Goal: Task Accomplishment & Management: Manage account settings

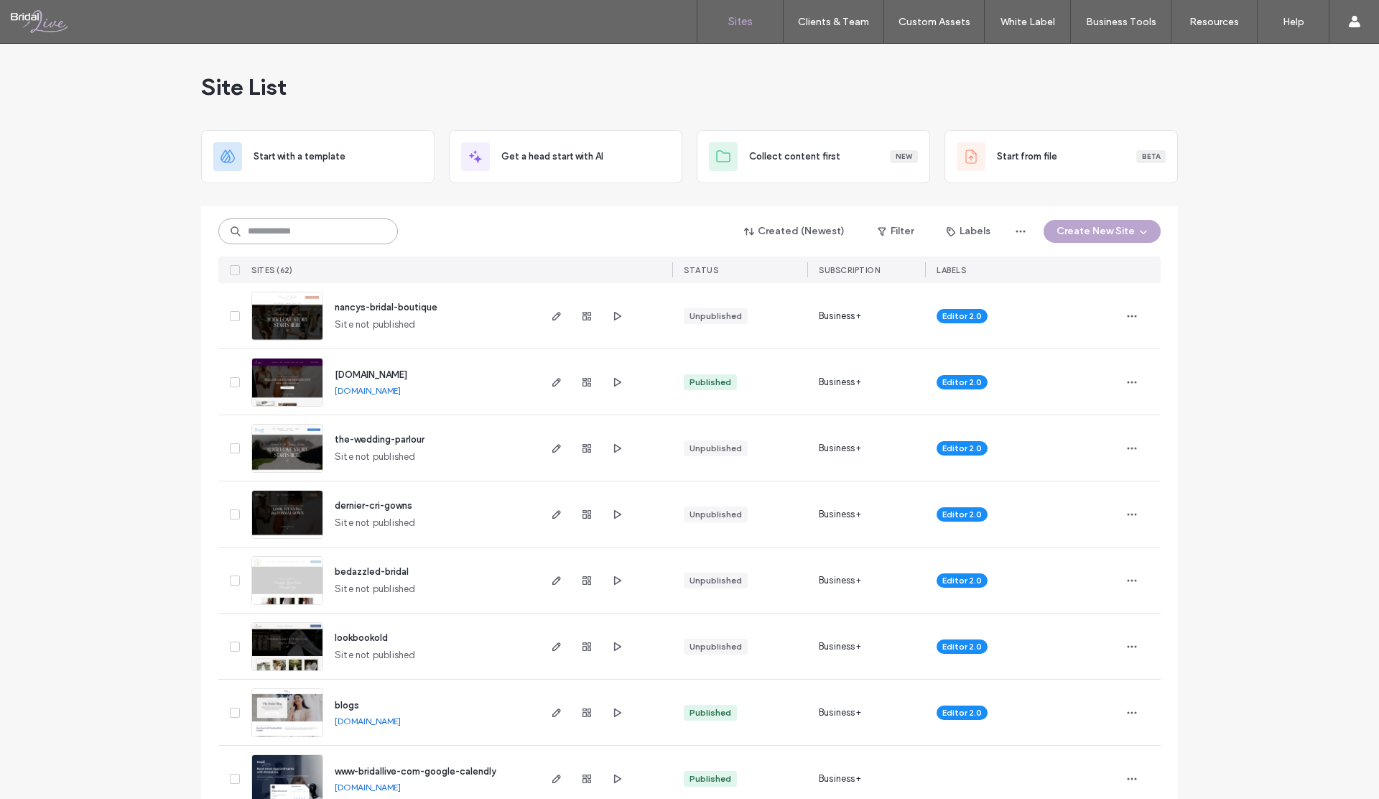
click at [295, 232] on input at bounding box center [308, 231] width 180 height 26
click at [551, 380] on icon "button" at bounding box center [556, 381] width 11 height 11
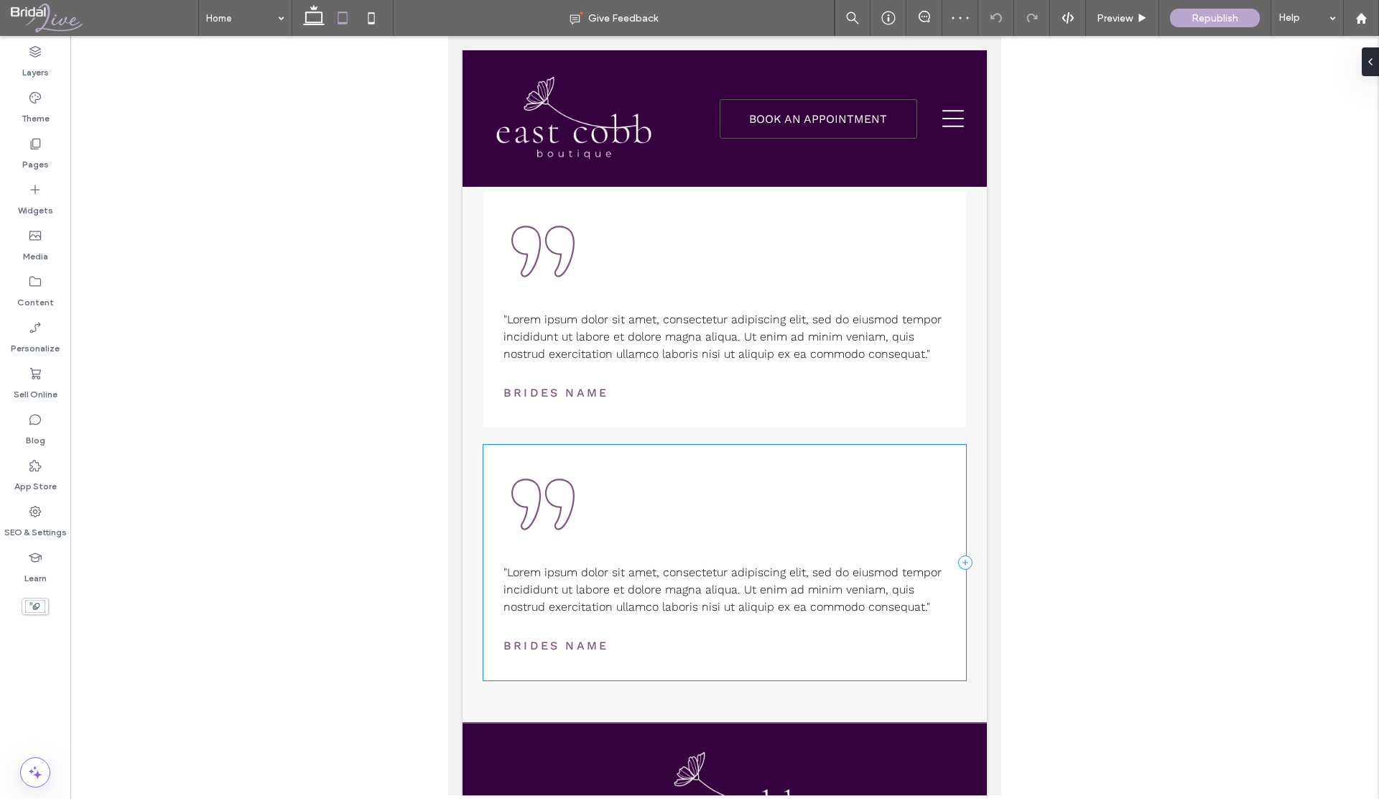
click at [368, 15] on use at bounding box center [371, 17] width 6 height 11
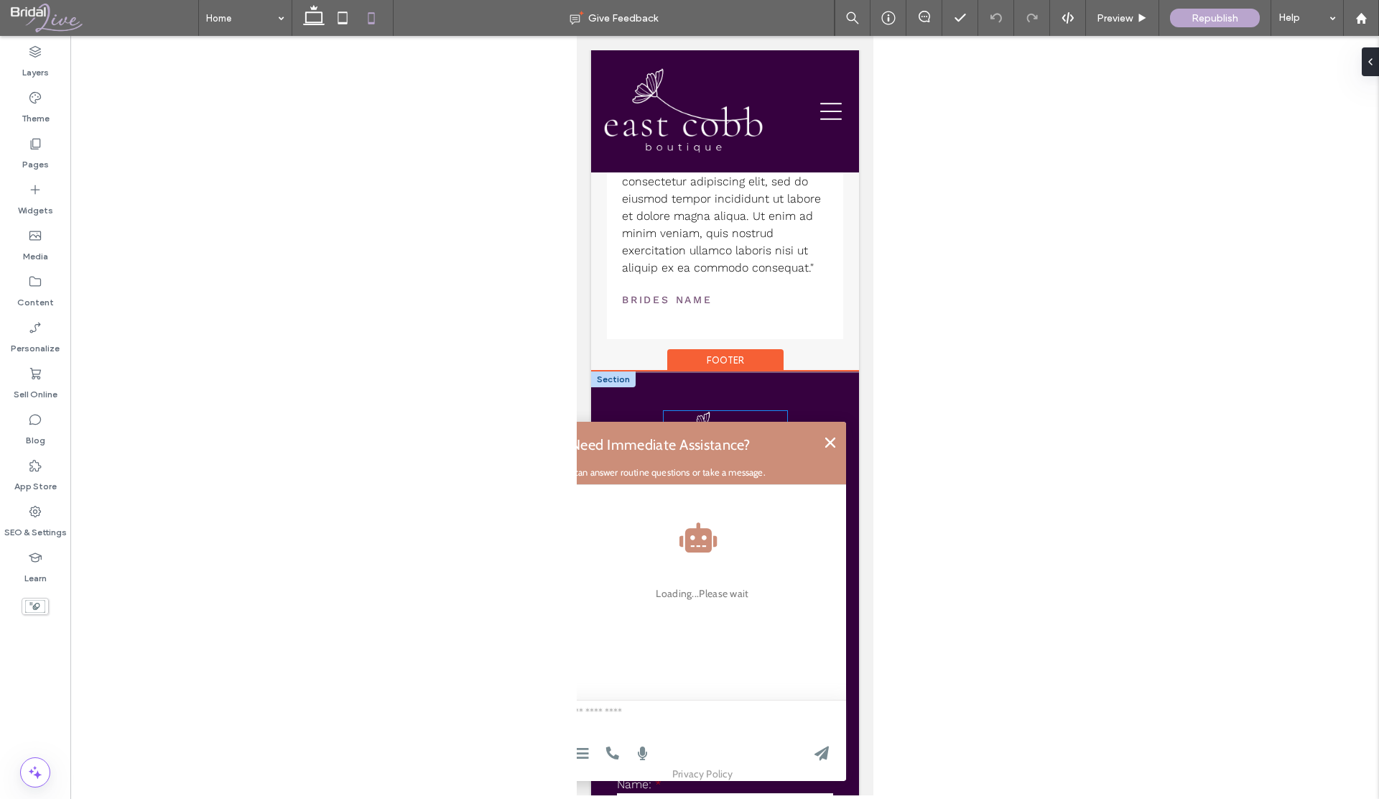
scroll to position [4261, 0]
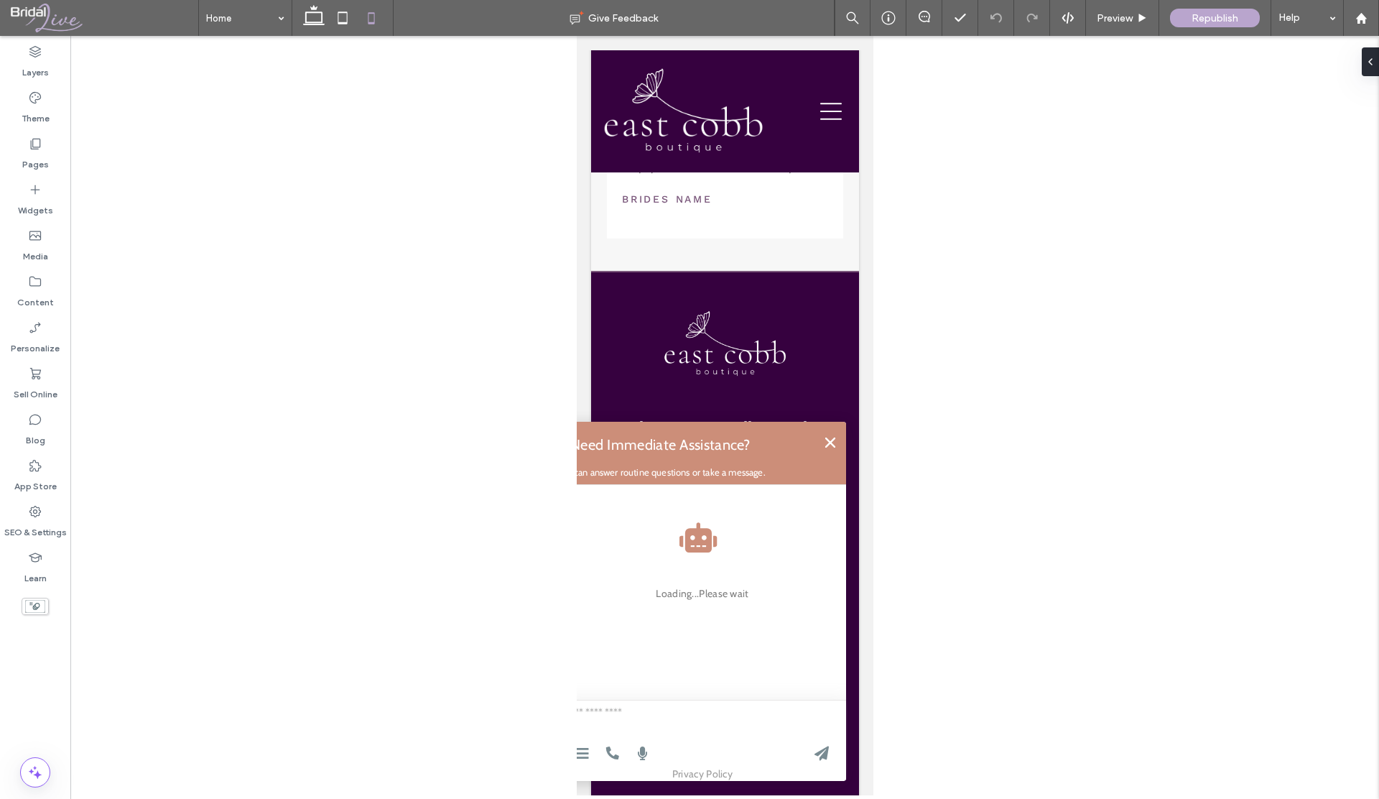
click at [828, 443] on icon at bounding box center [829, 442] width 10 height 10
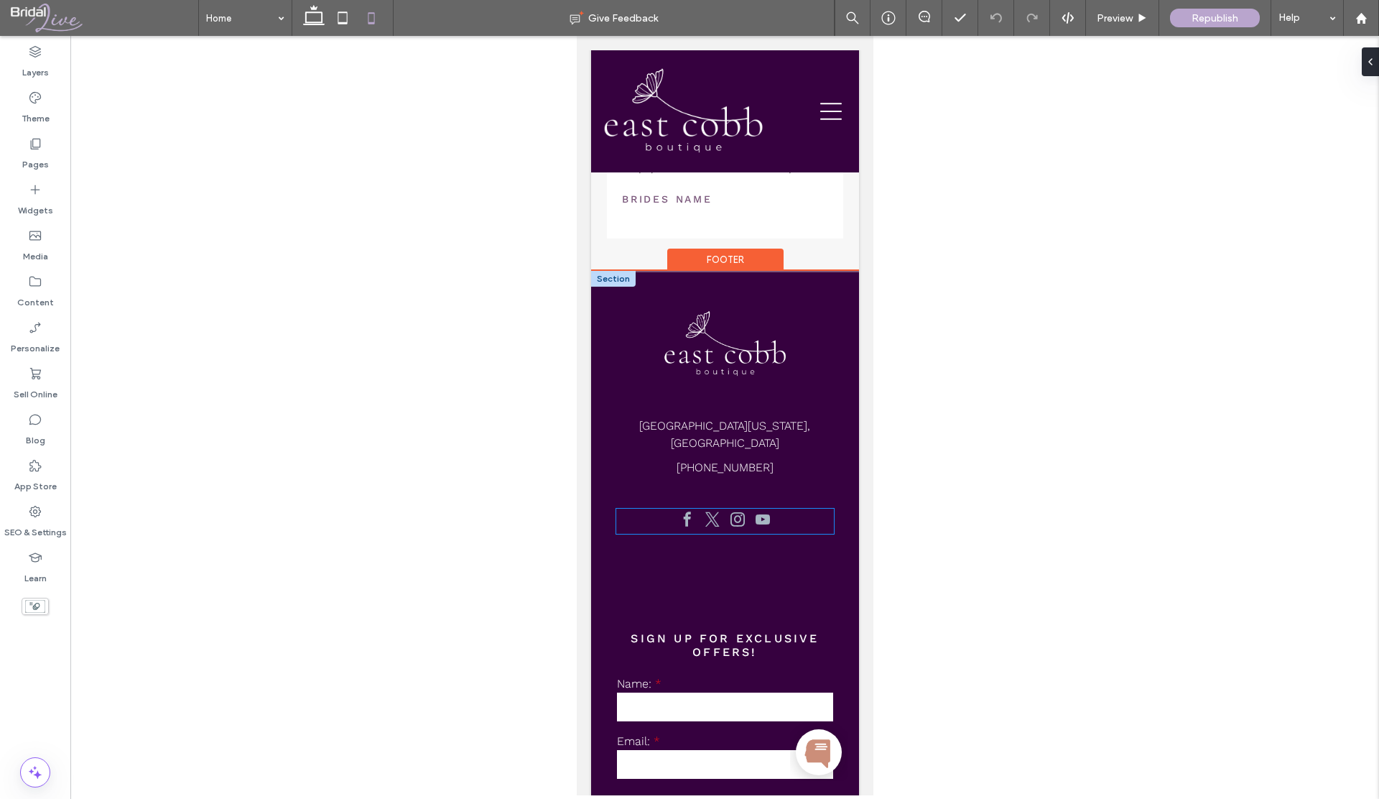
scroll to position [4288, 0]
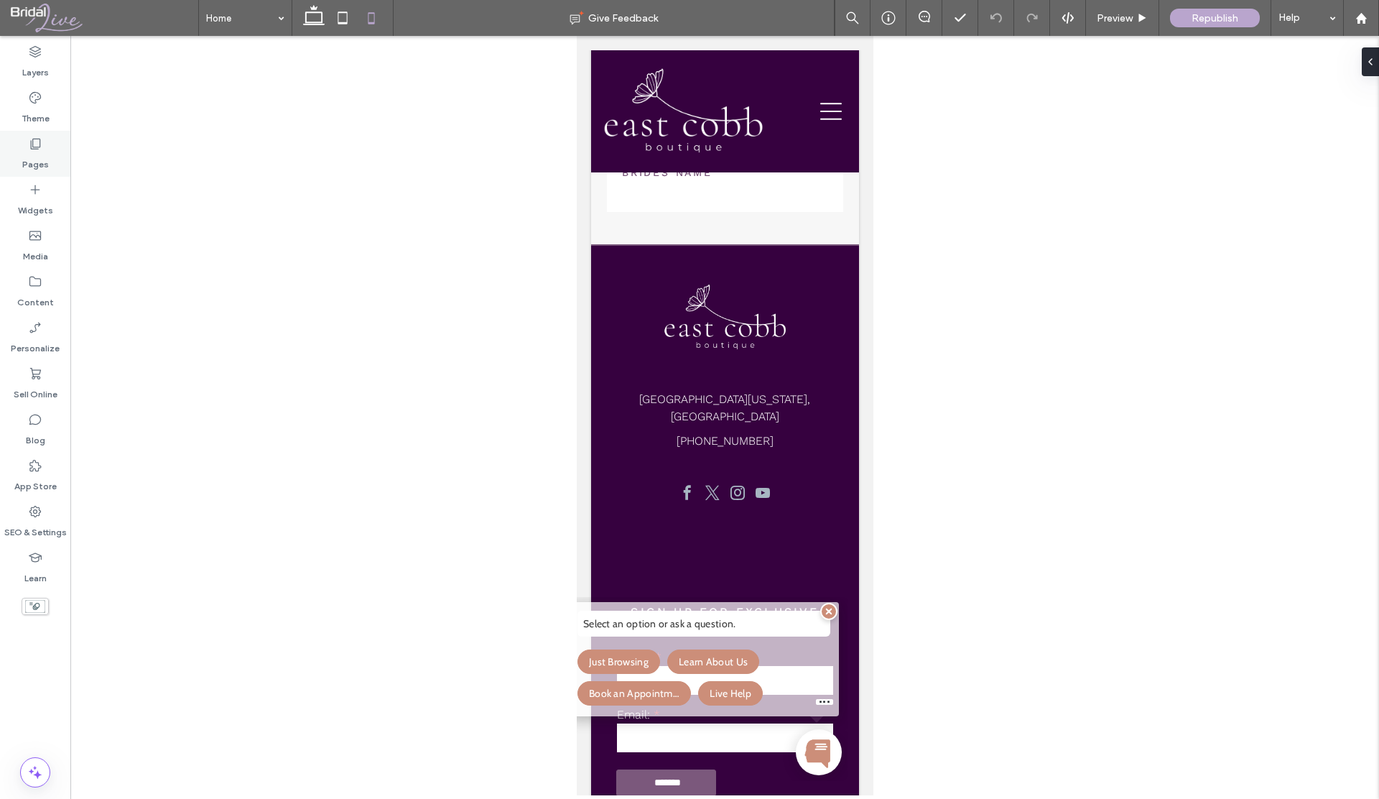
click at [33, 139] on use at bounding box center [36, 144] width 10 height 11
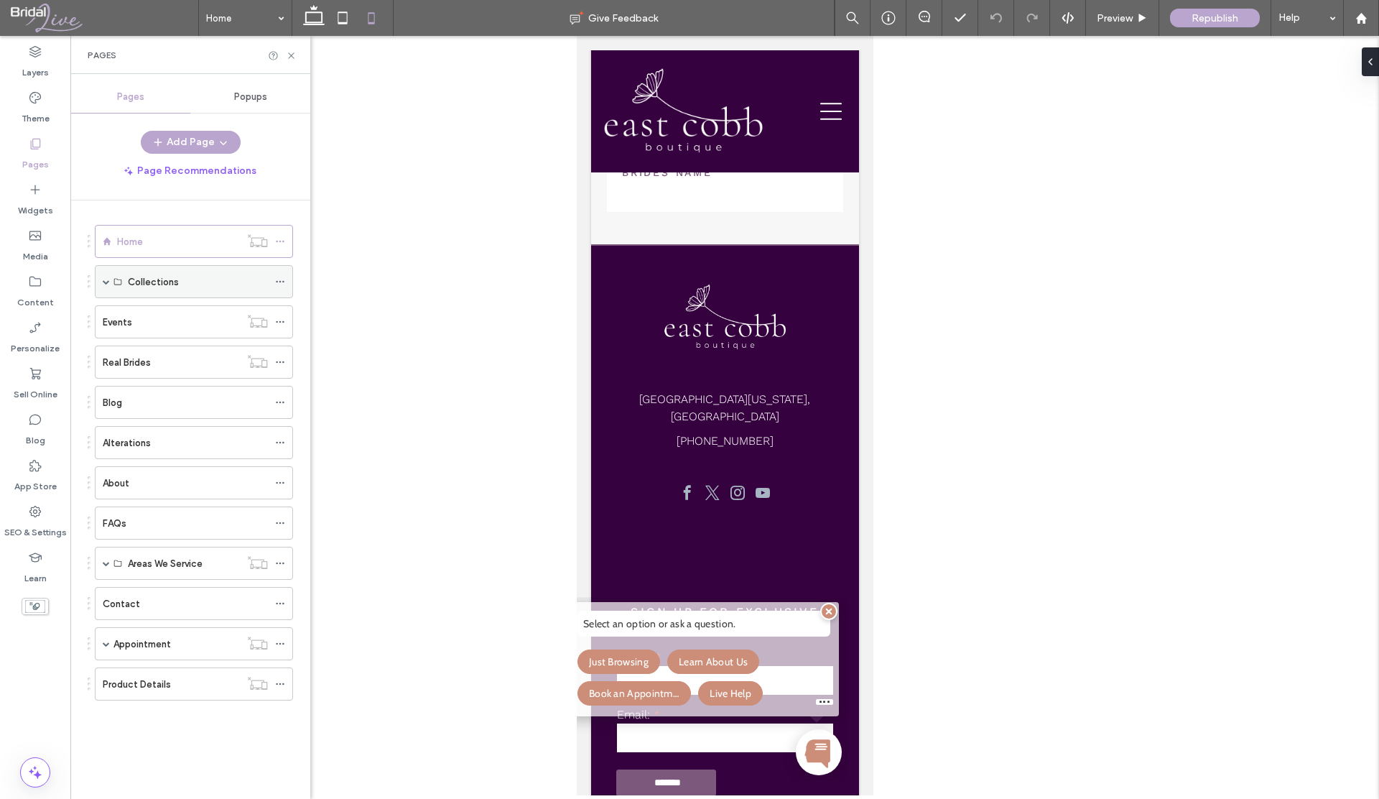
click at [104, 282] on span at bounding box center [106, 281] width 7 height 7
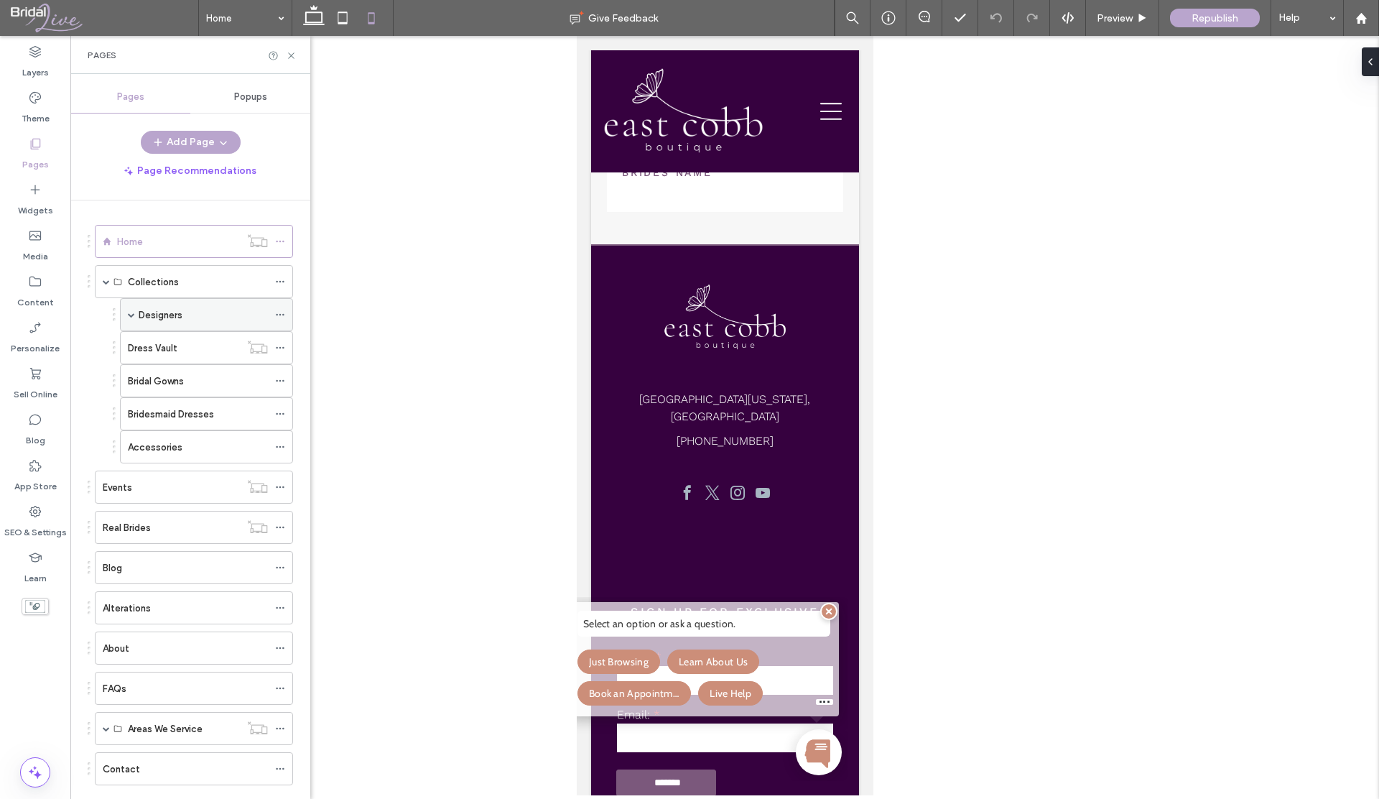
click at [144, 310] on label "Designers" at bounding box center [161, 314] width 44 height 25
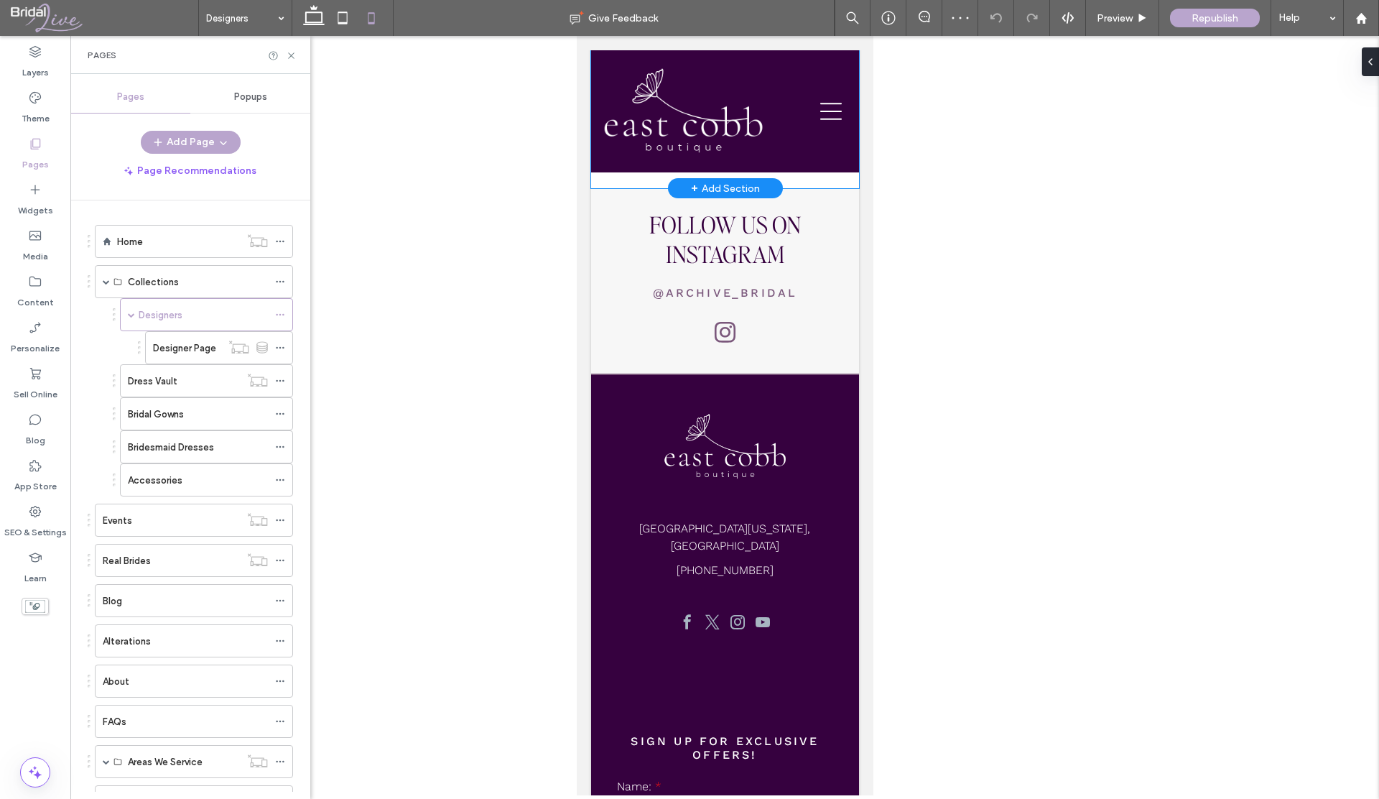
scroll to position [2496, 0]
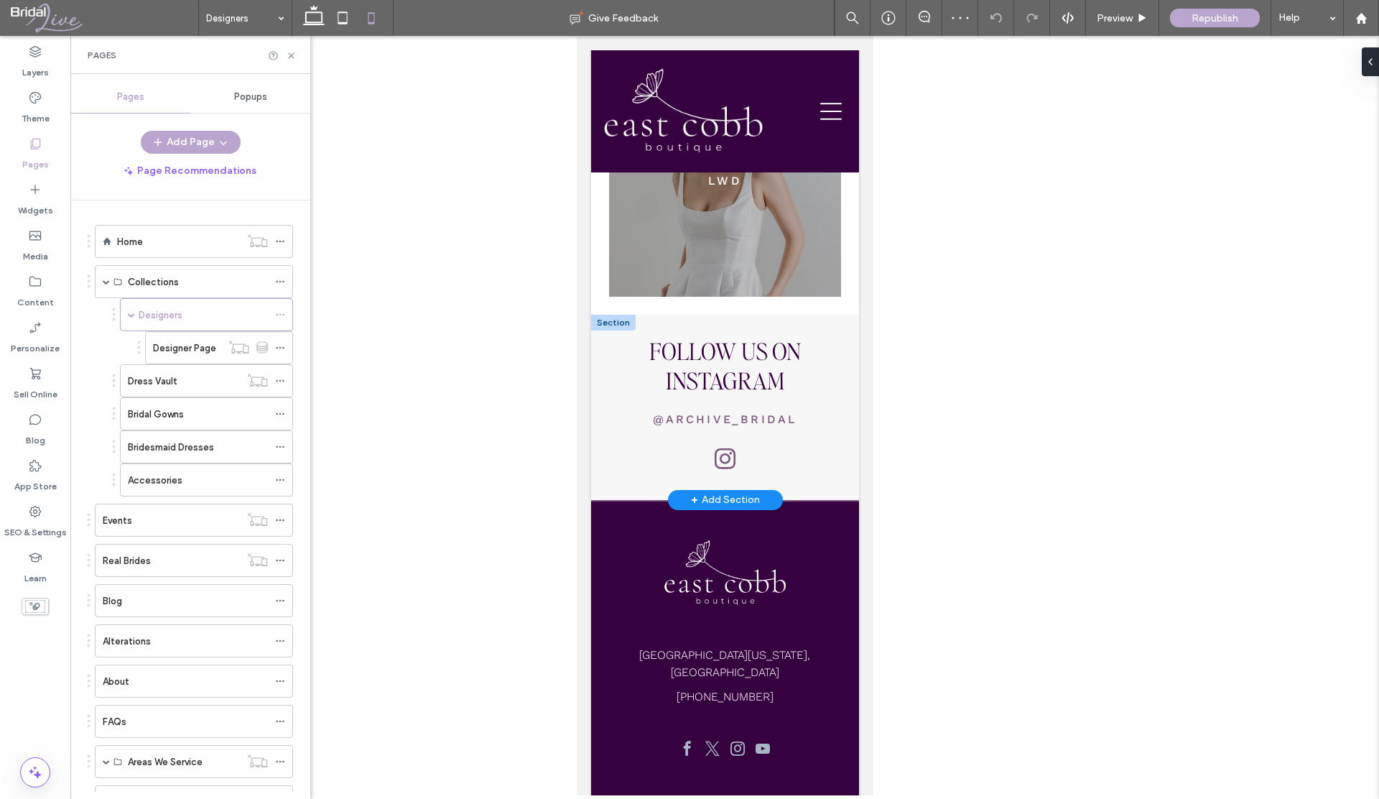
click at [623, 318] on div at bounding box center [612, 323] width 45 height 16
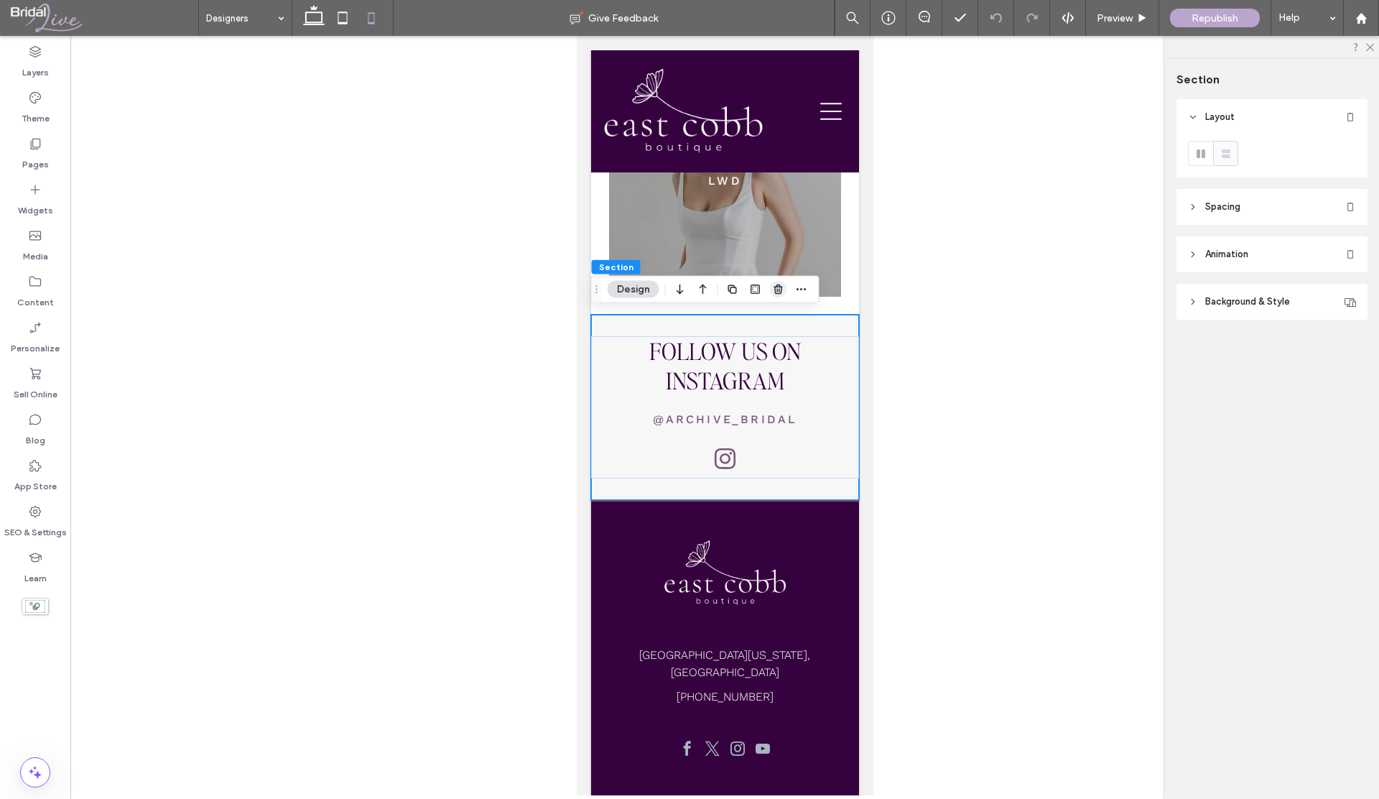
click at [773, 288] on icon "button" at bounding box center [778, 289] width 11 height 11
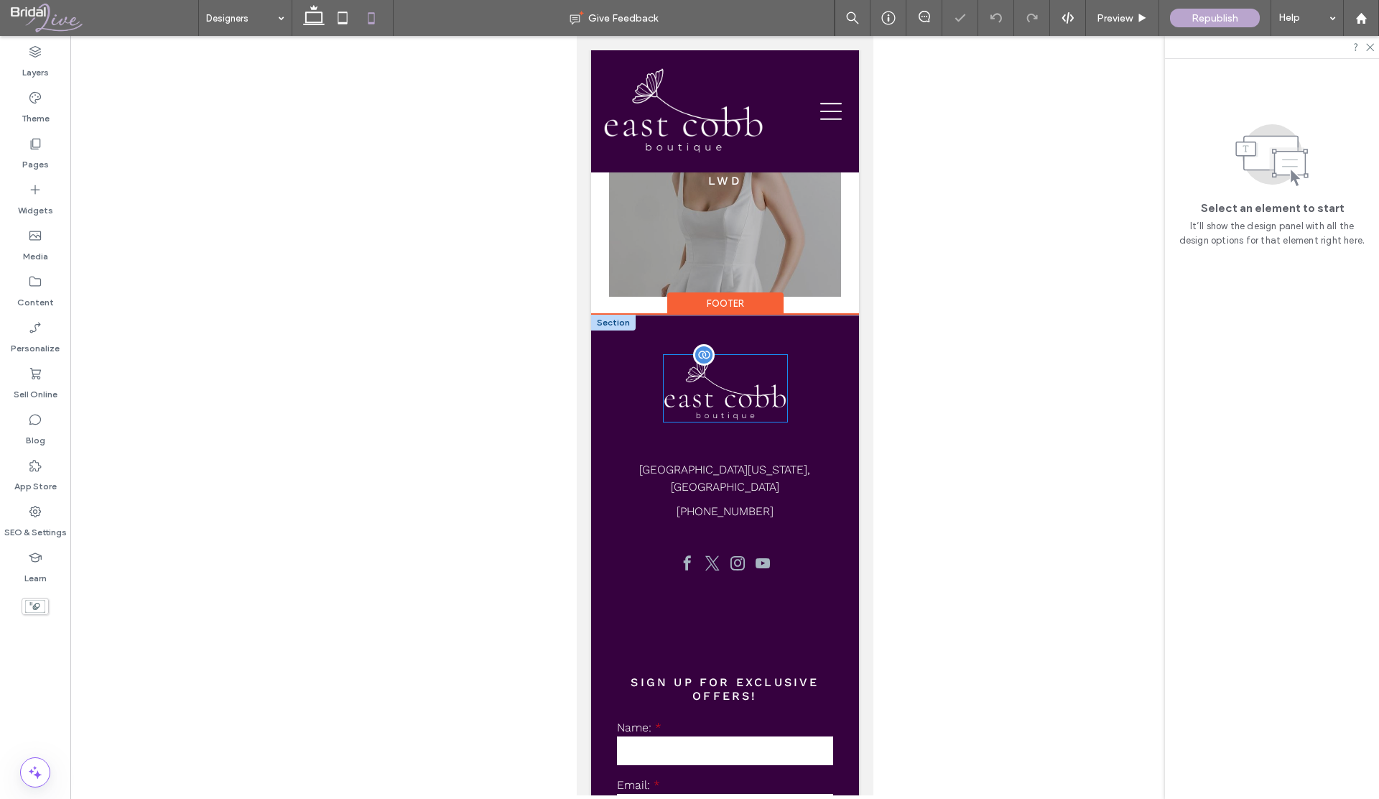
scroll to position [0, 0]
click at [310, 15] on icon at bounding box center [313, 18] width 29 height 29
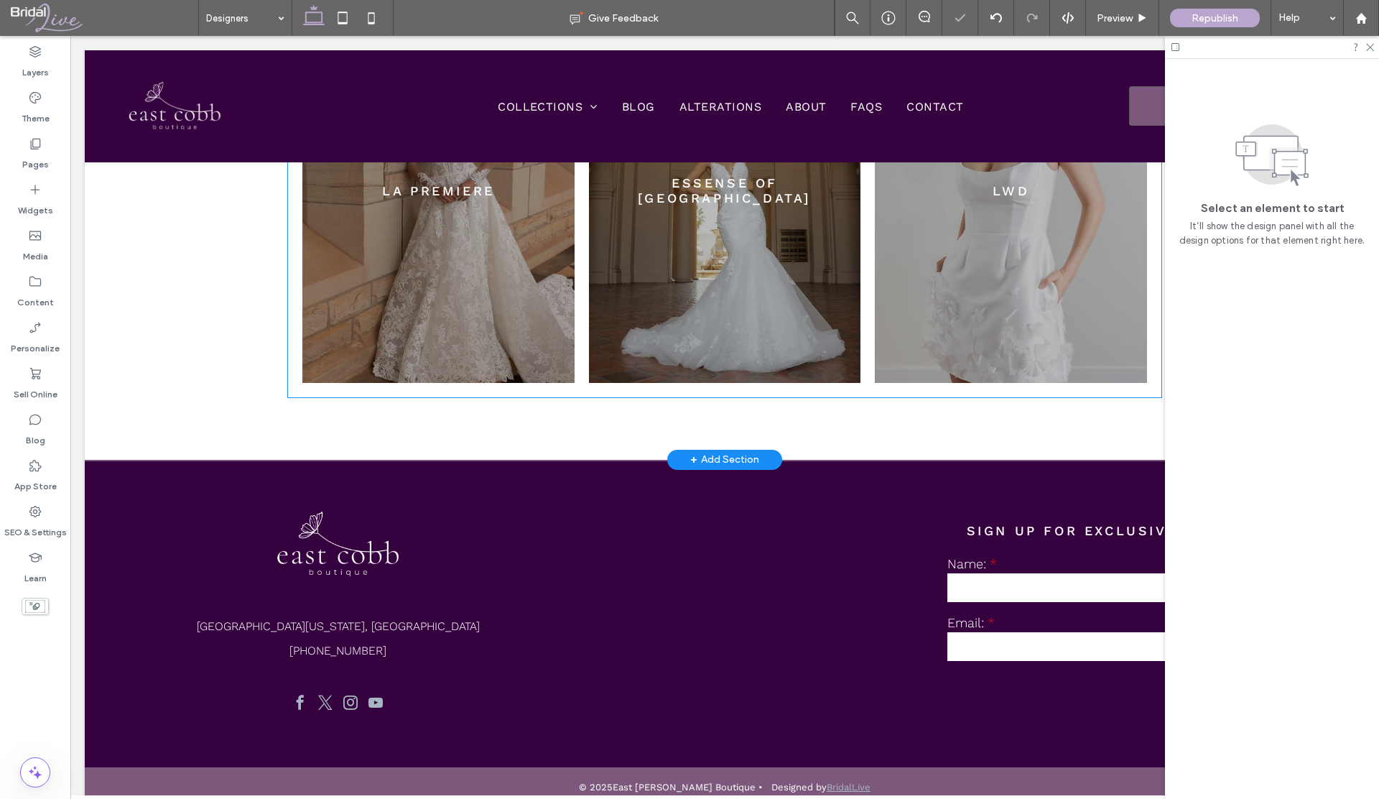
scroll to position [1423, 0]
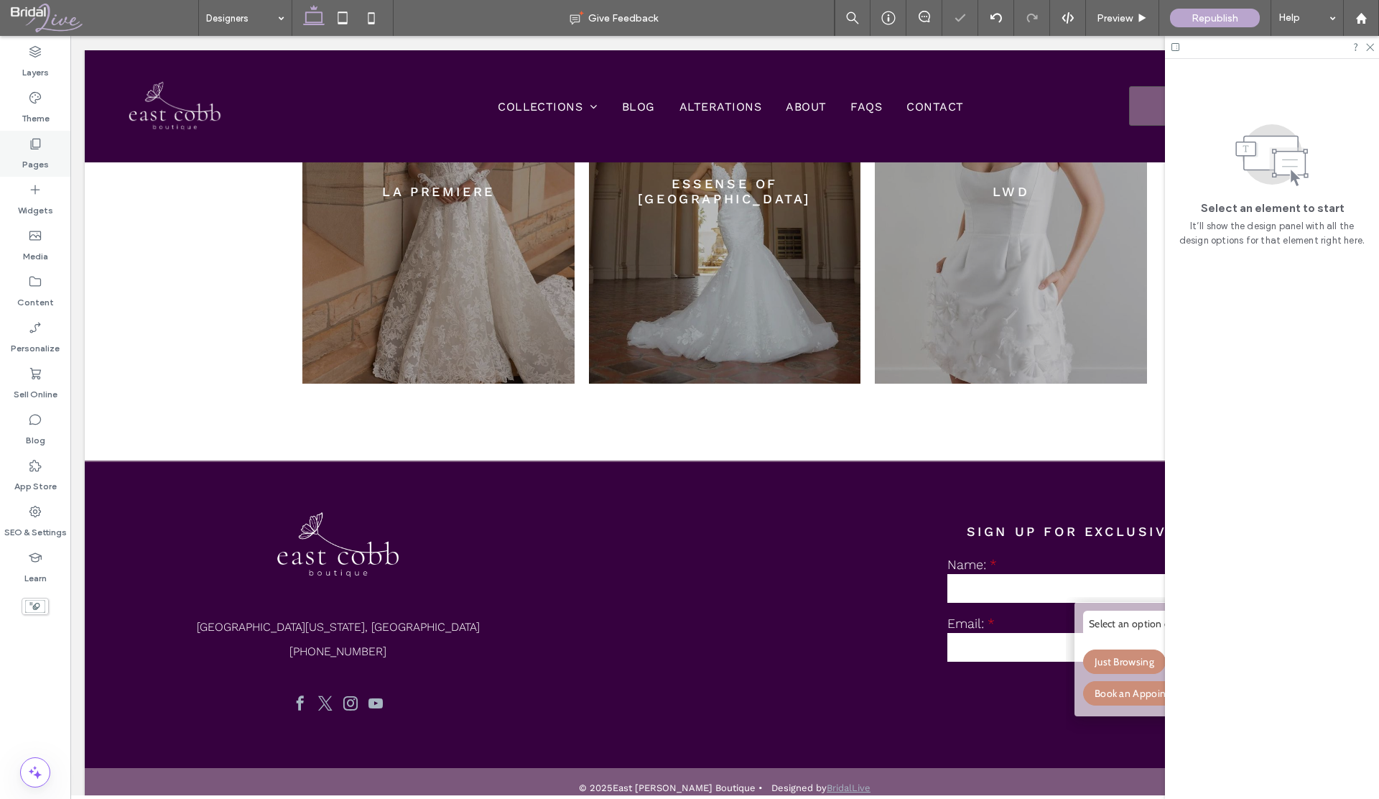
click at [31, 162] on label "Pages" at bounding box center [35, 161] width 27 height 20
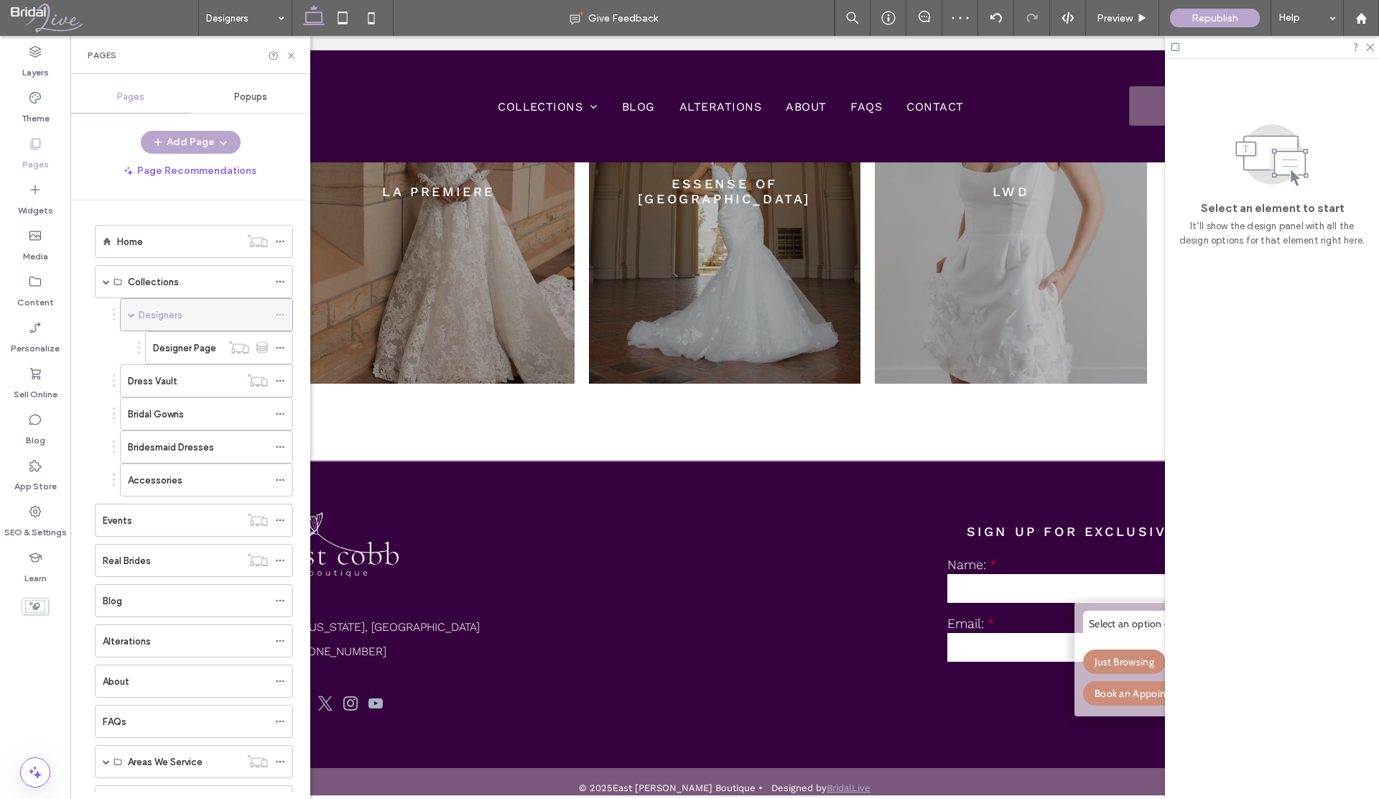
click at [168, 318] on label "Designers" at bounding box center [161, 314] width 44 height 25
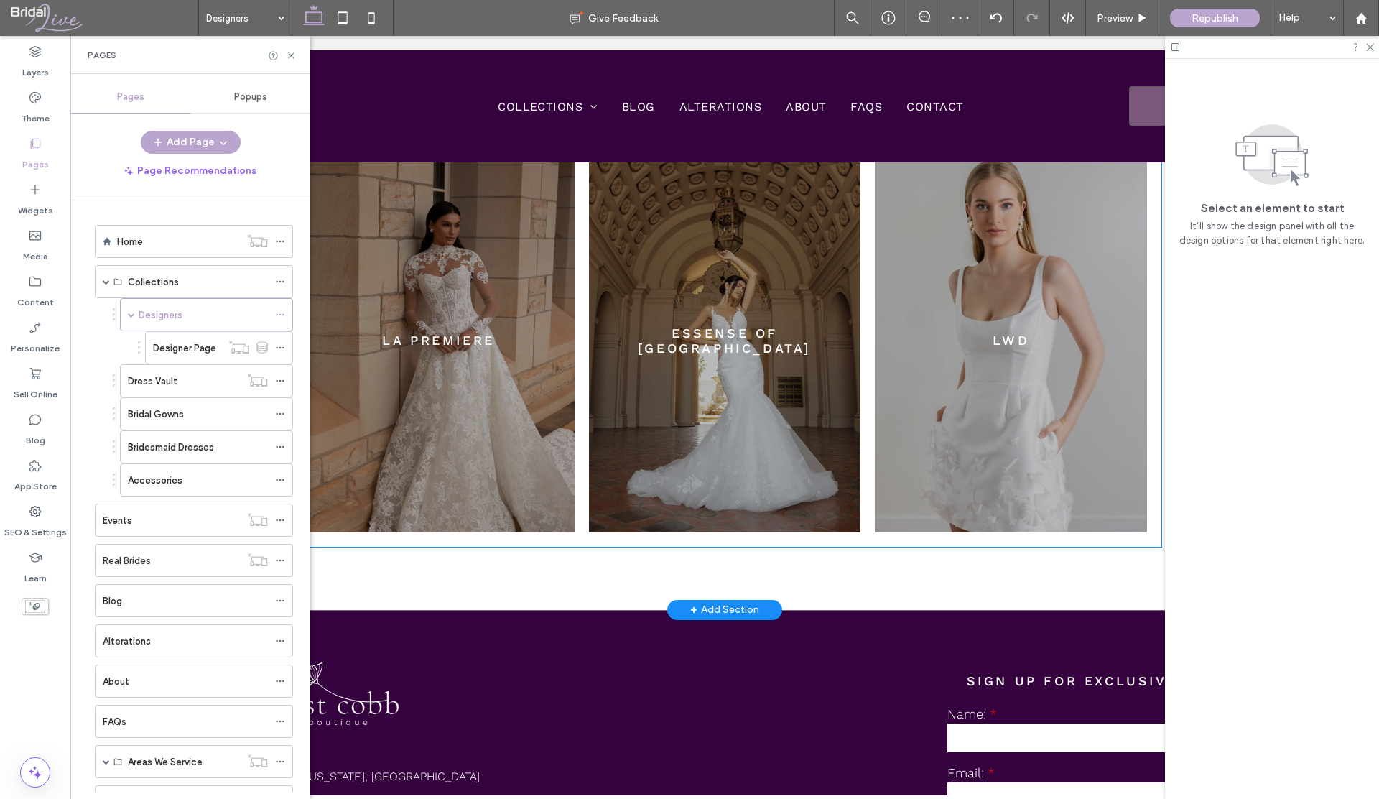
scroll to position [1288, 0]
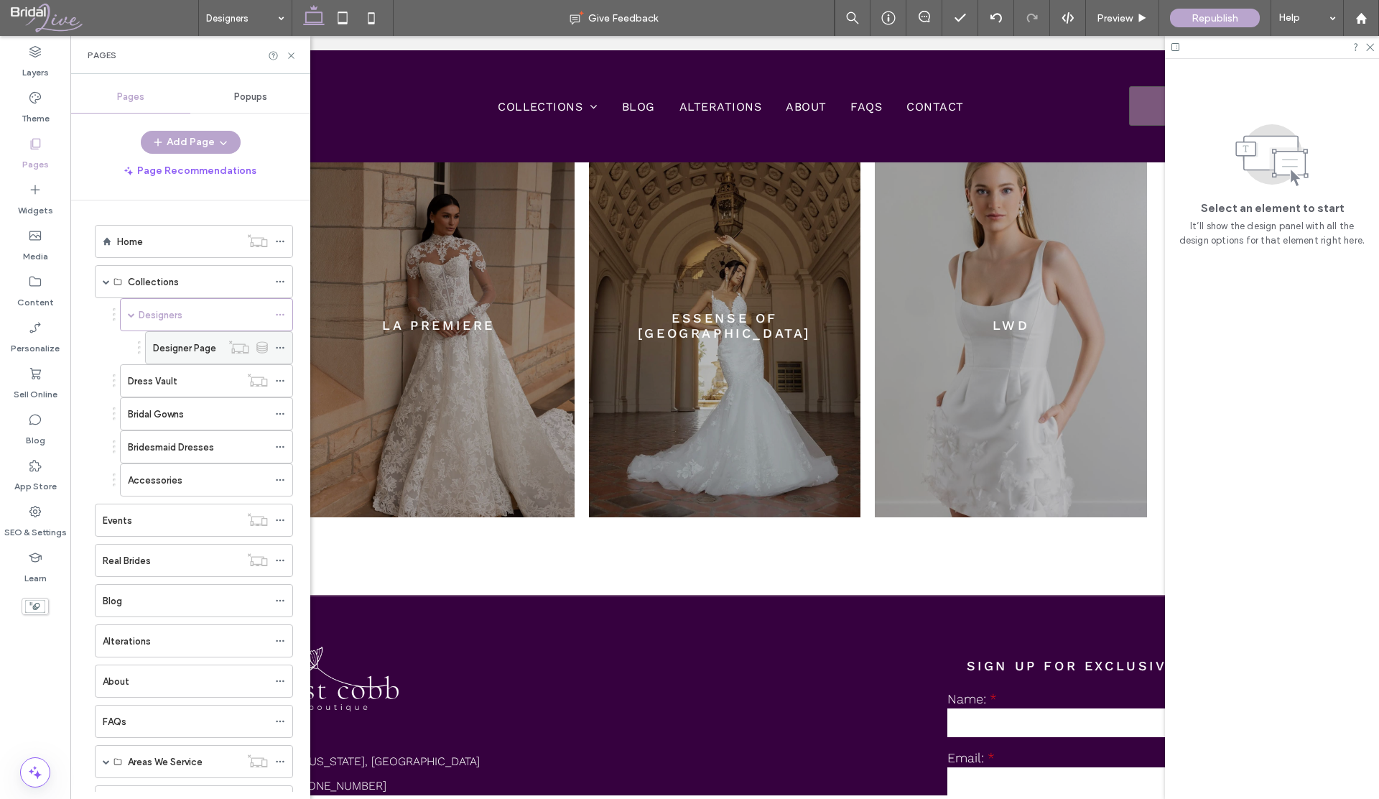
click at [197, 345] on label "Designer Page" at bounding box center [184, 347] width 63 height 25
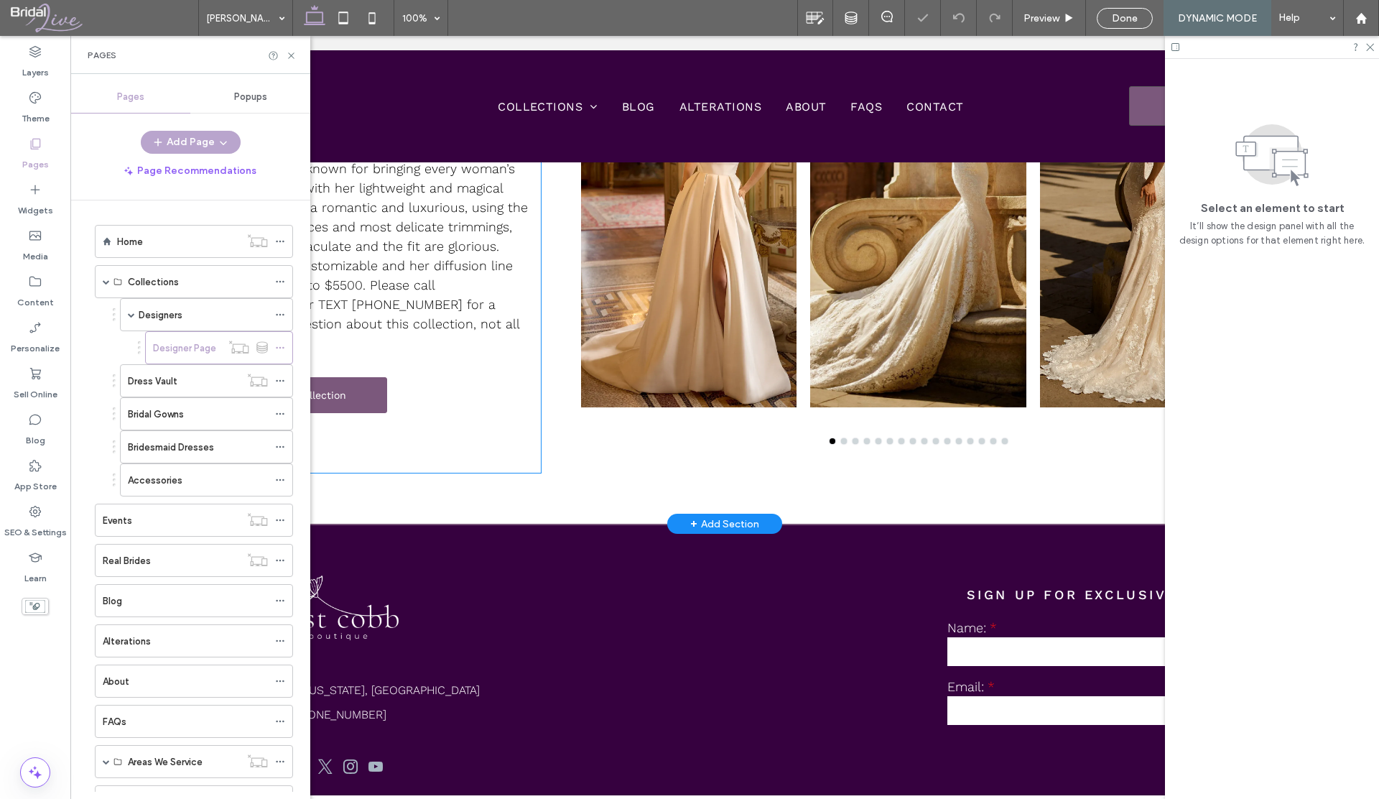
scroll to position [173, 0]
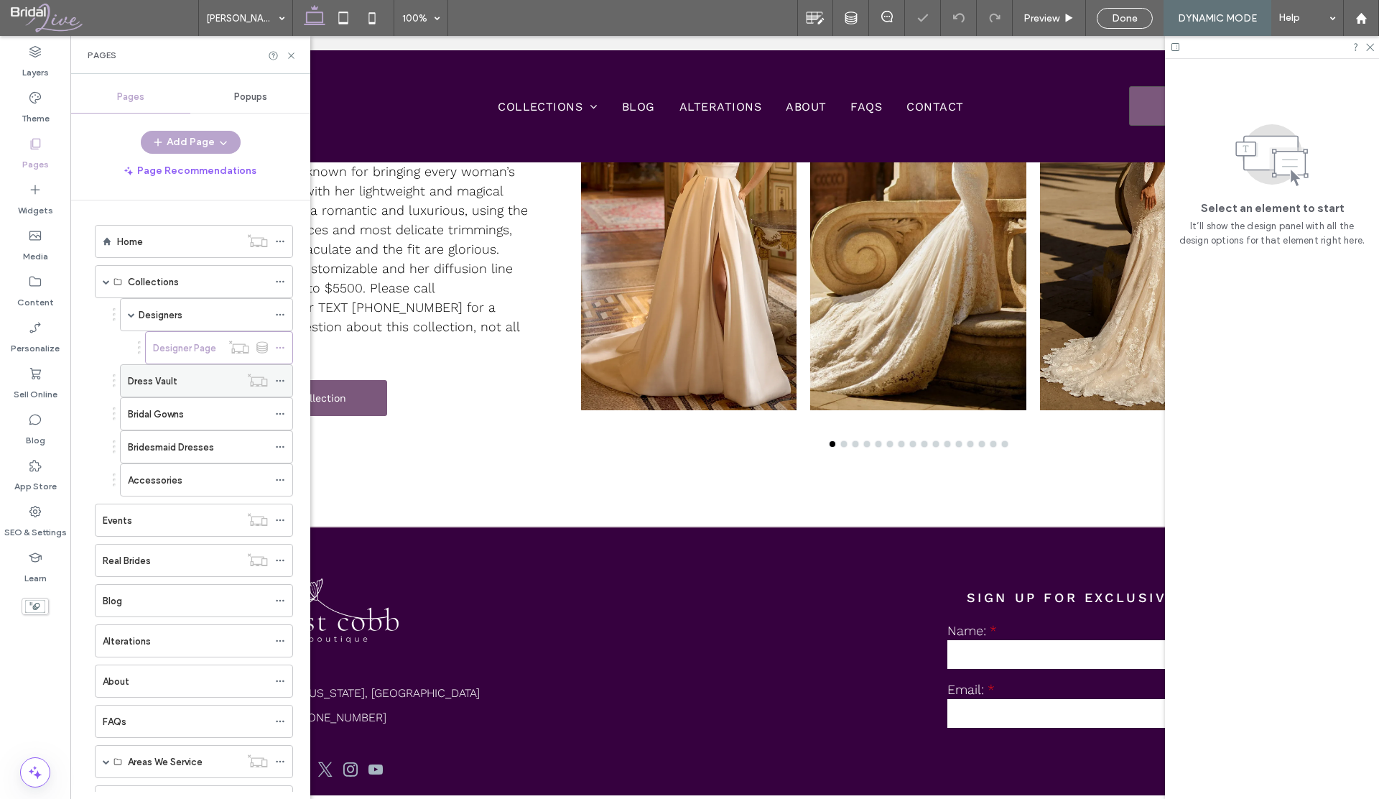
click at [176, 383] on label "Dress Vault" at bounding box center [153, 380] width 50 height 25
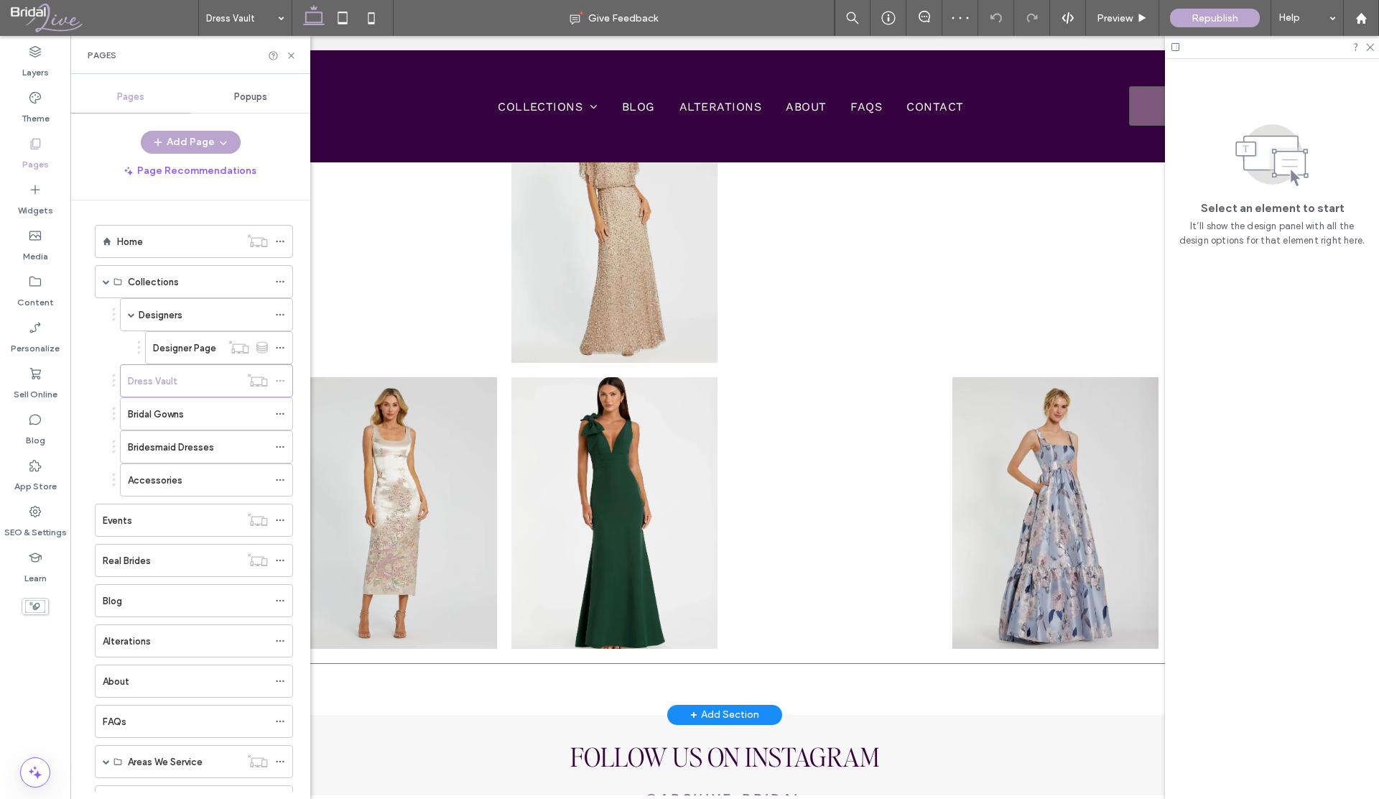
scroll to position [949, 0]
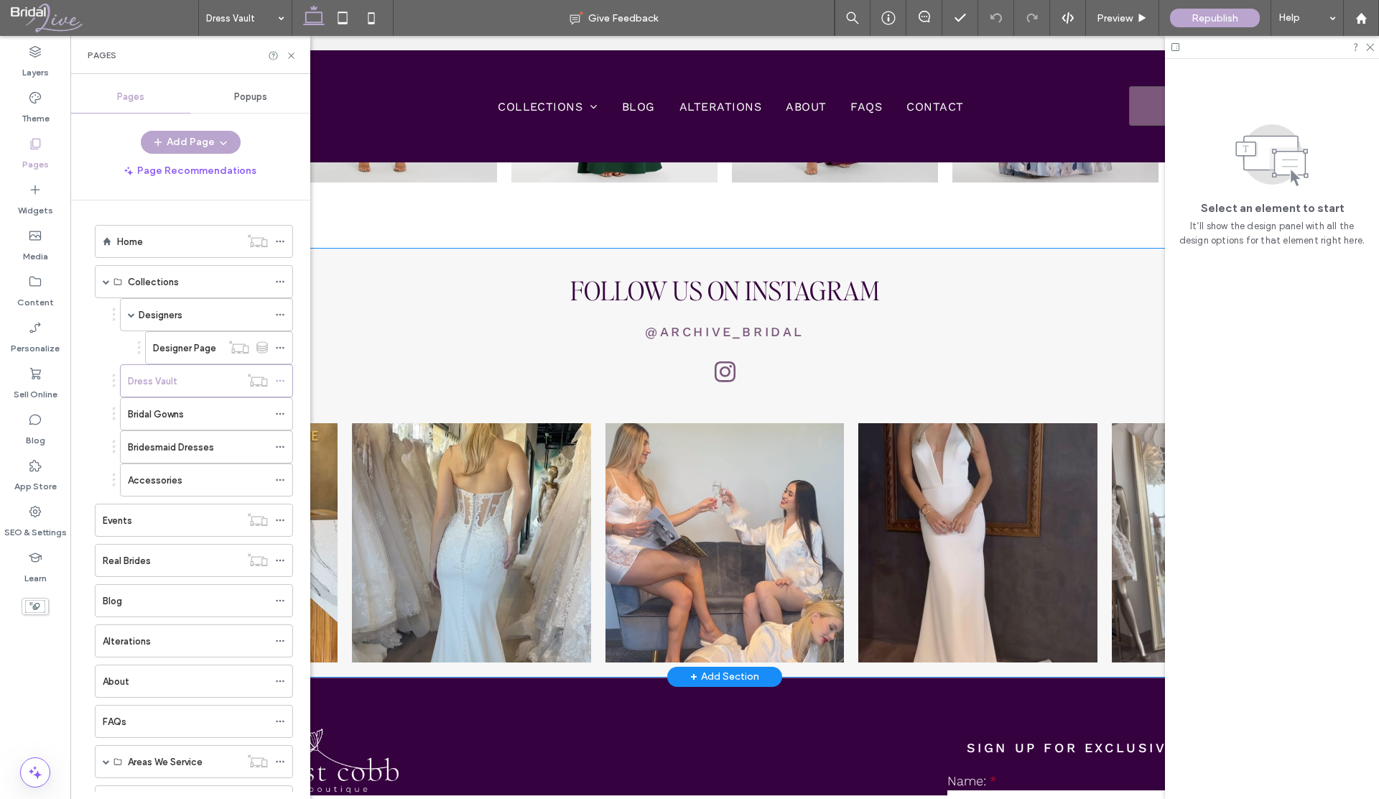
click at [425, 256] on div "Follow uS oN instagram @archive_bridal Button Button Button Button Button" at bounding box center [725, 462] width 1280 height 428
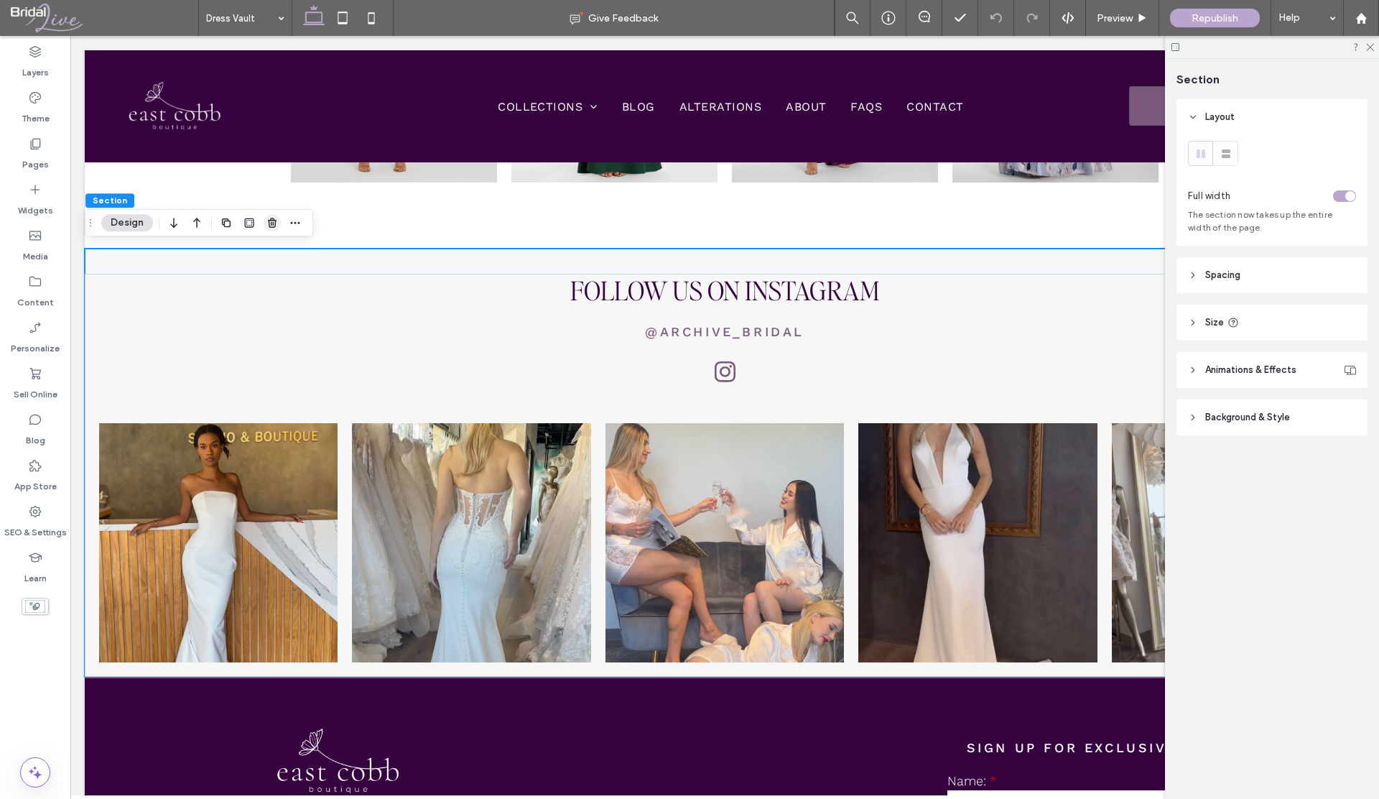
click at [267, 222] on icon "button" at bounding box center [271, 222] width 11 height 11
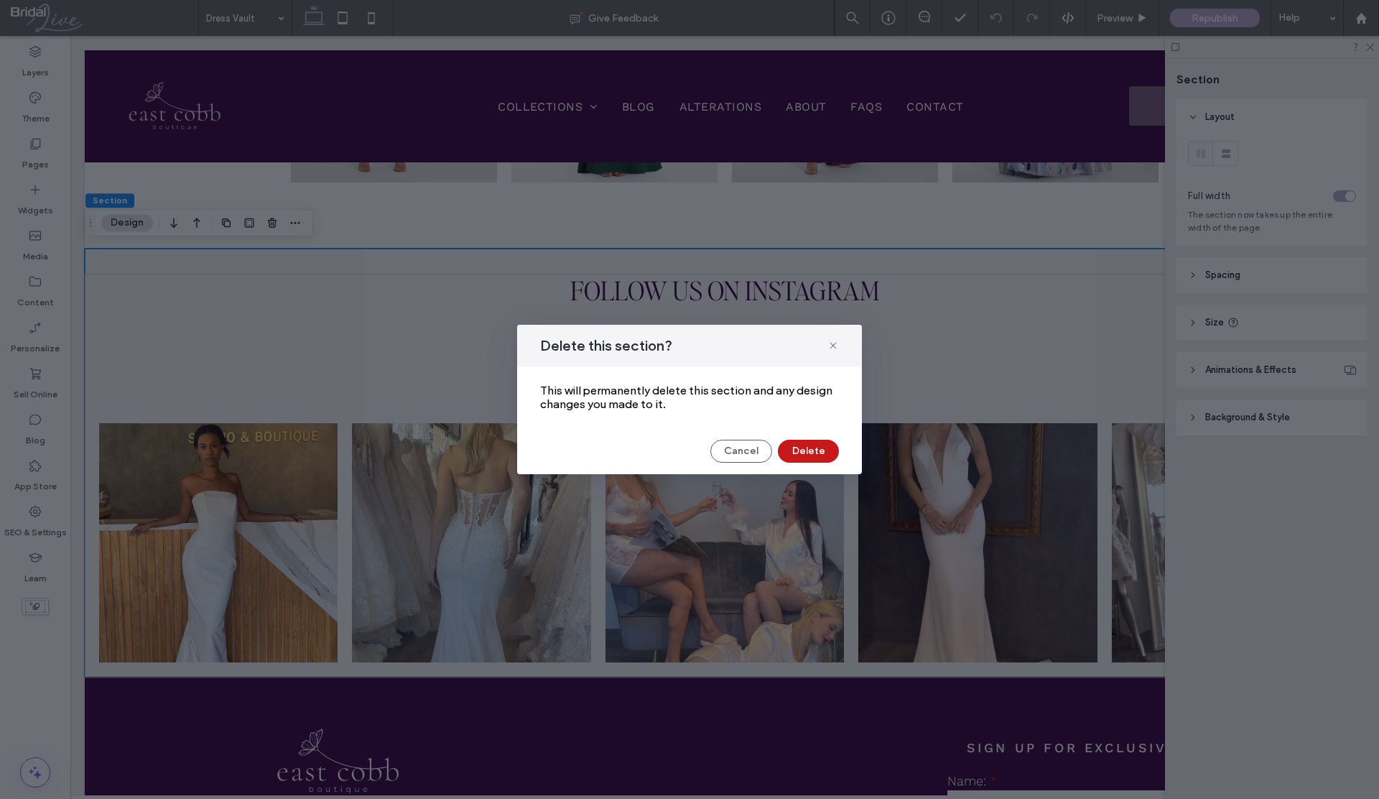
click at [799, 452] on button "Delete" at bounding box center [808, 450] width 61 height 23
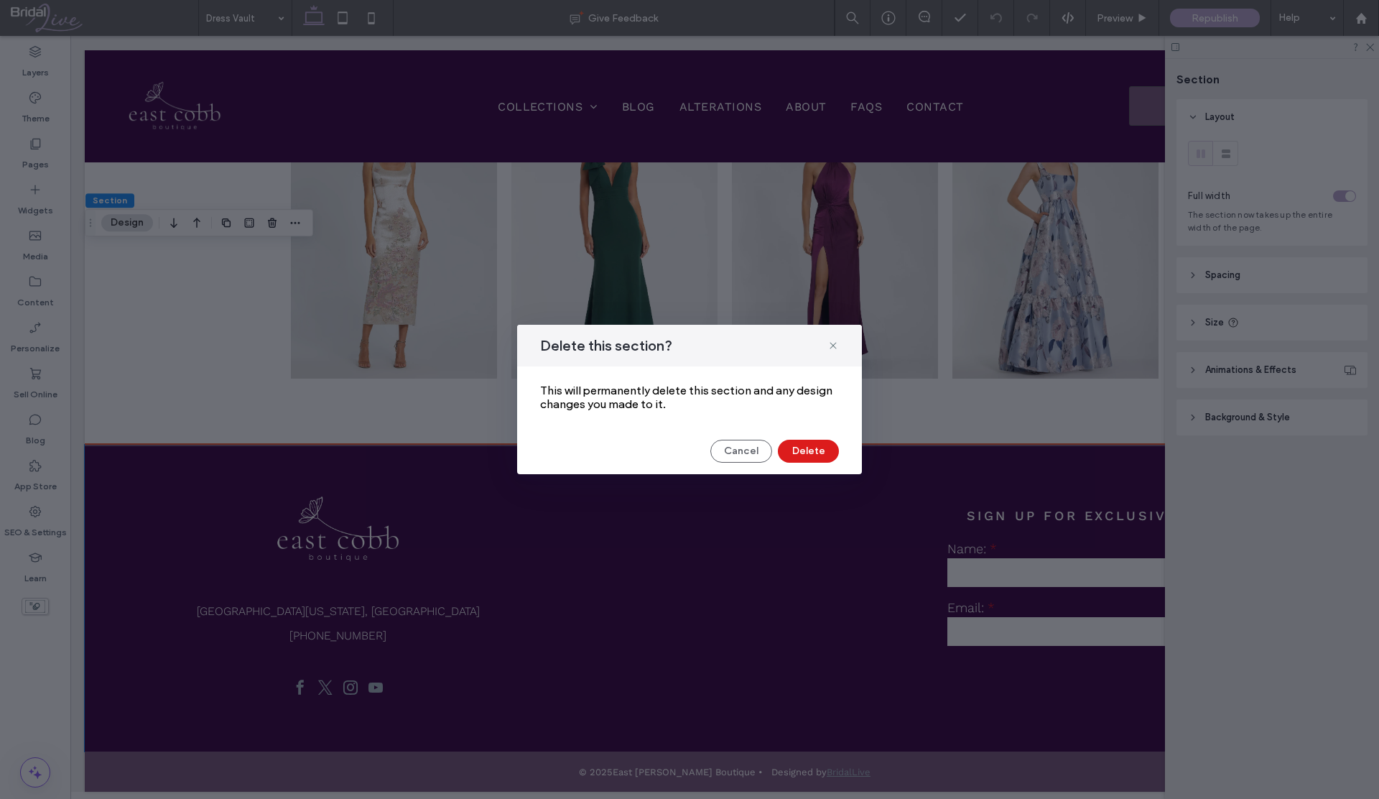
scroll to position [756, 0]
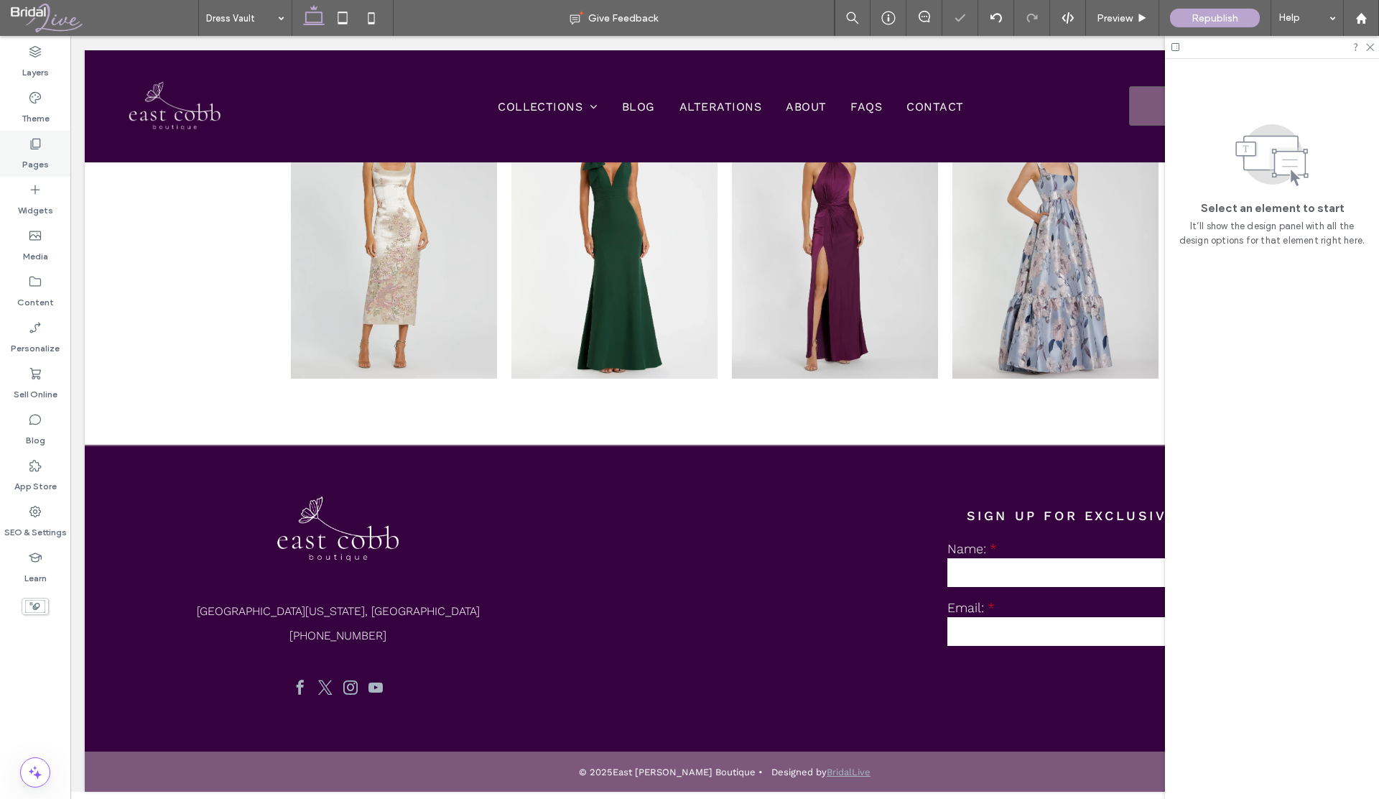
click at [32, 163] on label "Pages" at bounding box center [35, 161] width 27 height 20
click at [32, 161] on label "Pages" at bounding box center [35, 161] width 27 height 20
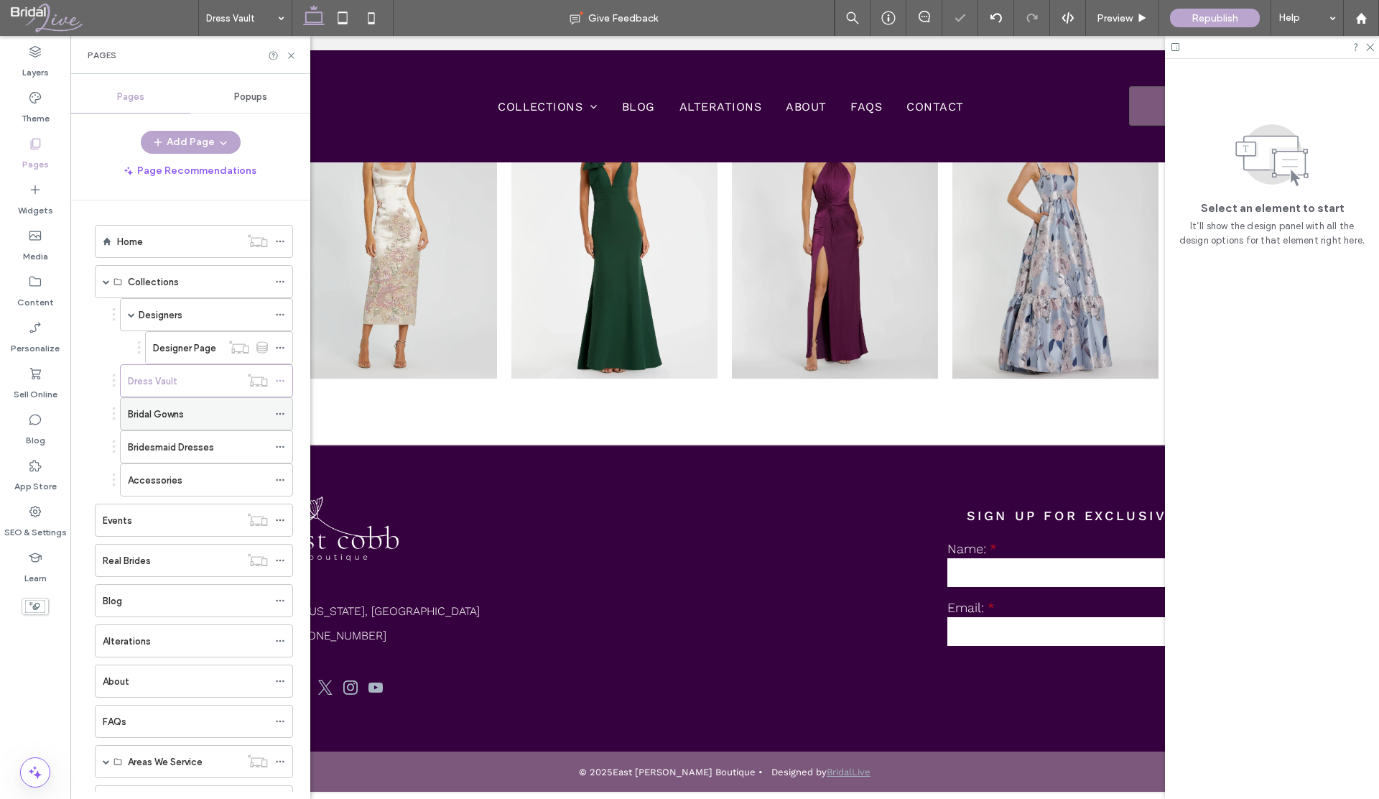
click at [205, 404] on div "Bridal Gowns" at bounding box center [198, 414] width 140 height 32
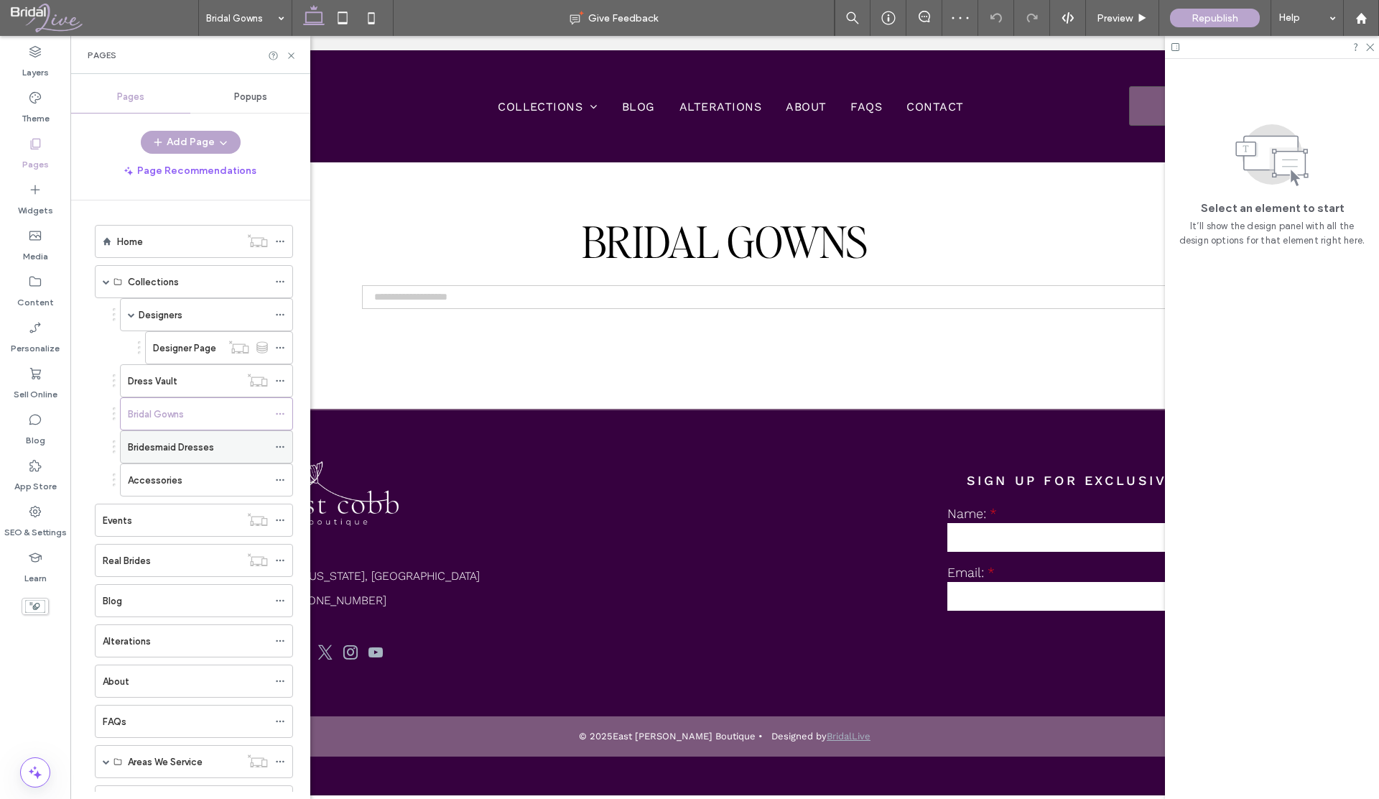
click at [217, 452] on div "Bridesmaid Dresses" at bounding box center [198, 446] width 140 height 15
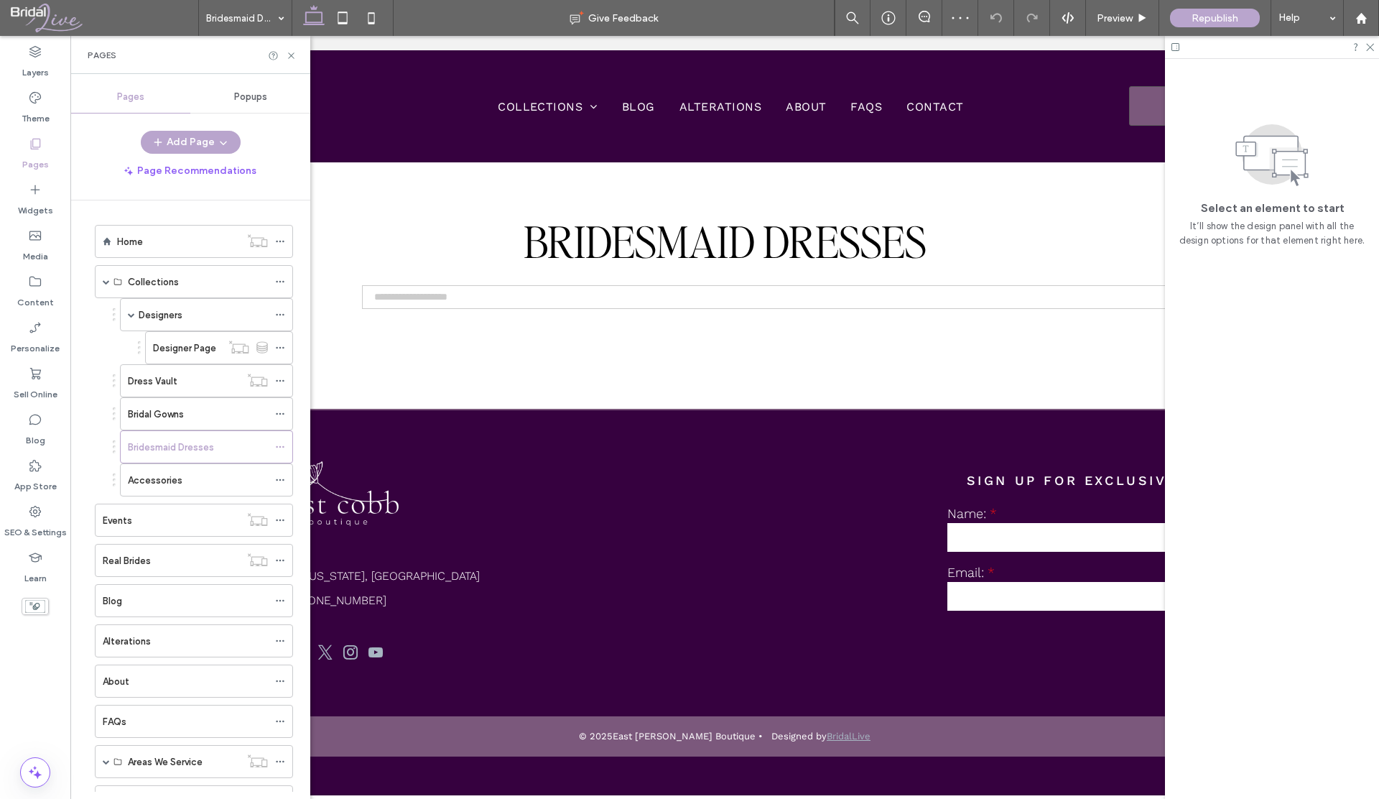
click at [203, 482] on div "Accessories" at bounding box center [198, 480] width 140 height 15
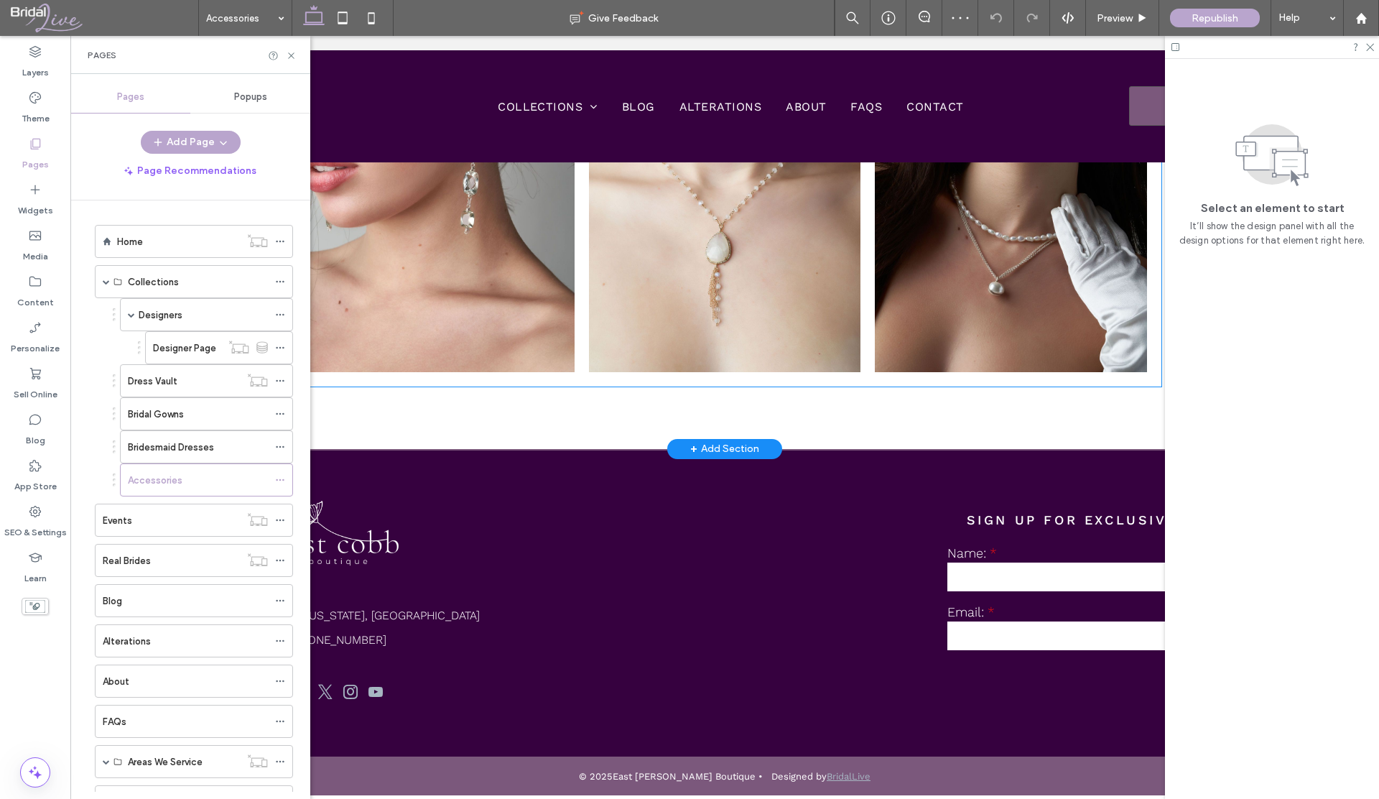
scroll to position [2186, 0]
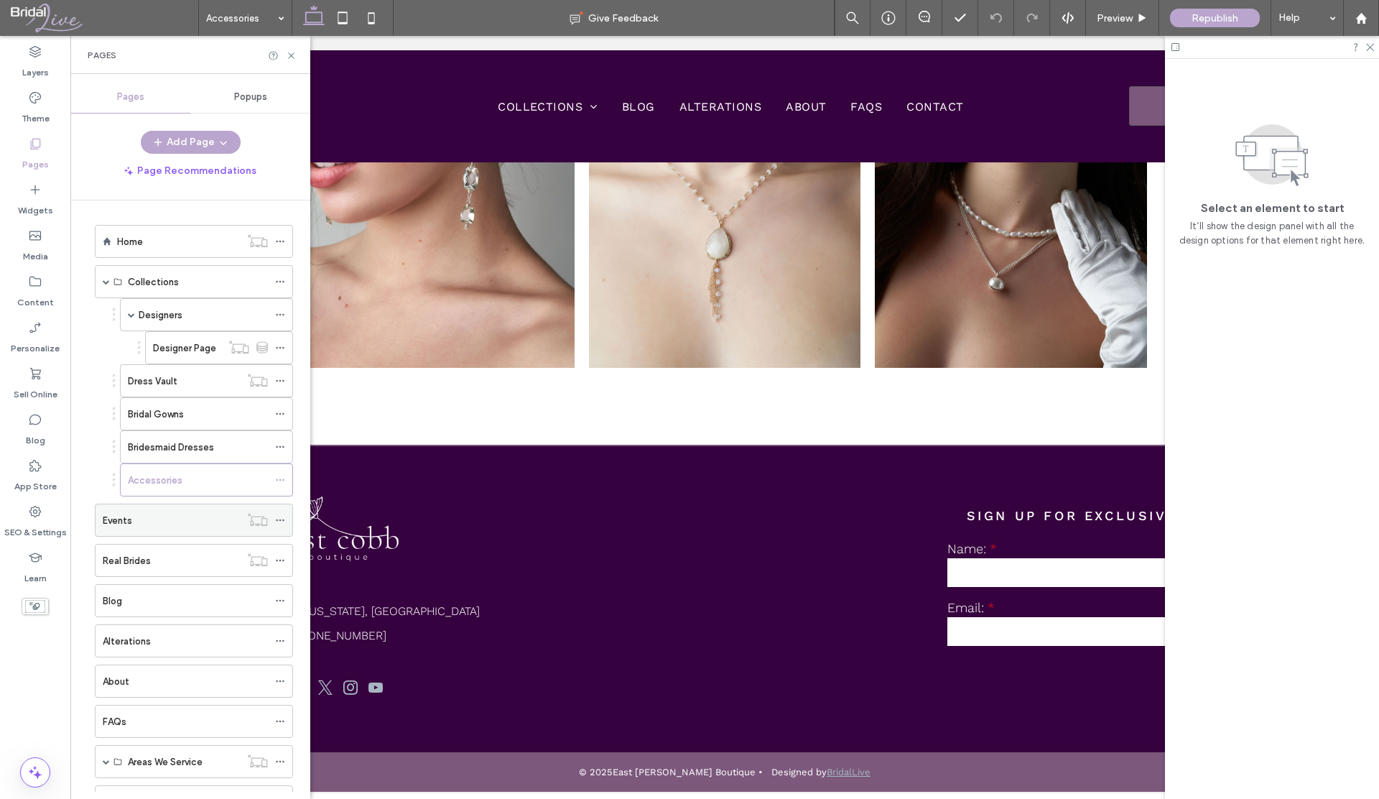
click at [125, 527] on div "Events" at bounding box center [171, 520] width 137 height 32
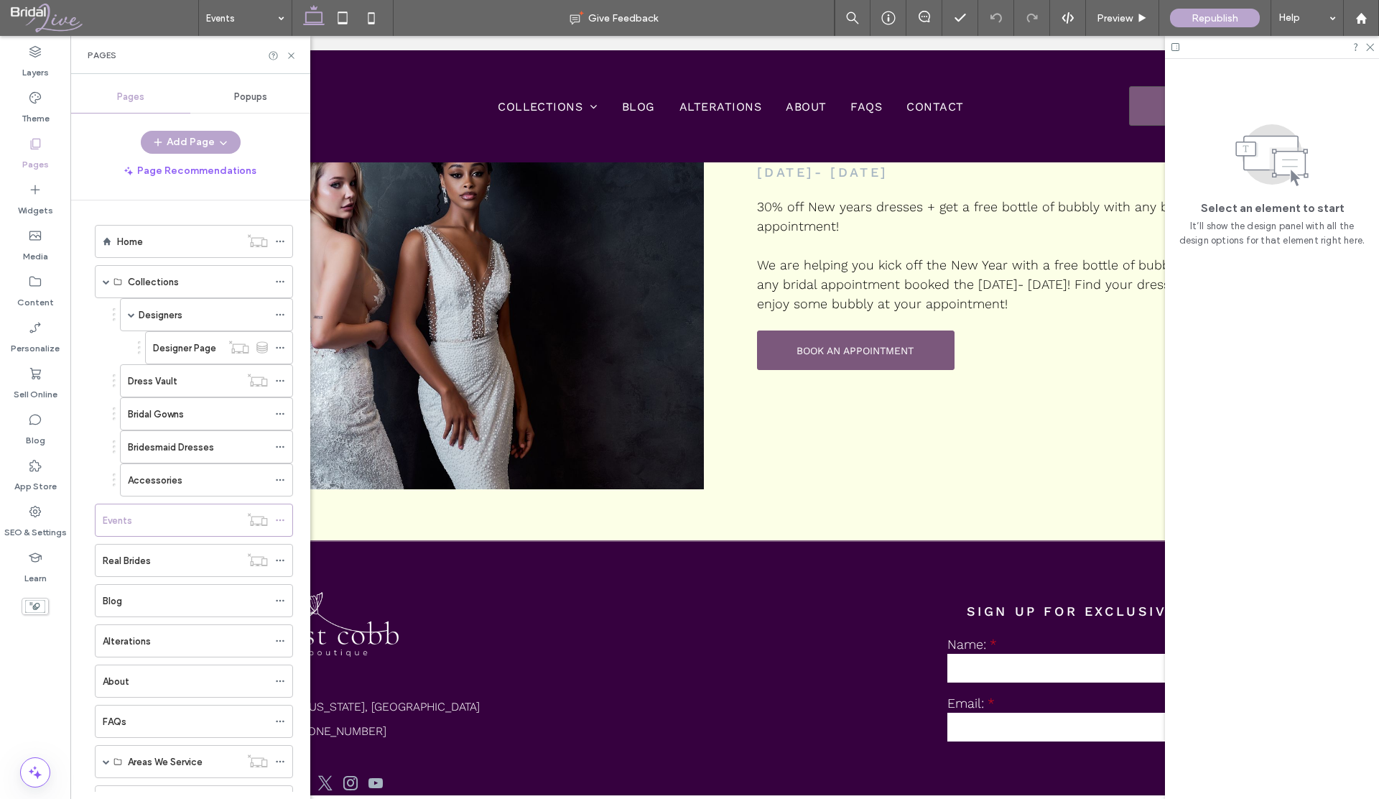
click at [154, 559] on div "Real Brides" at bounding box center [171, 560] width 137 height 15
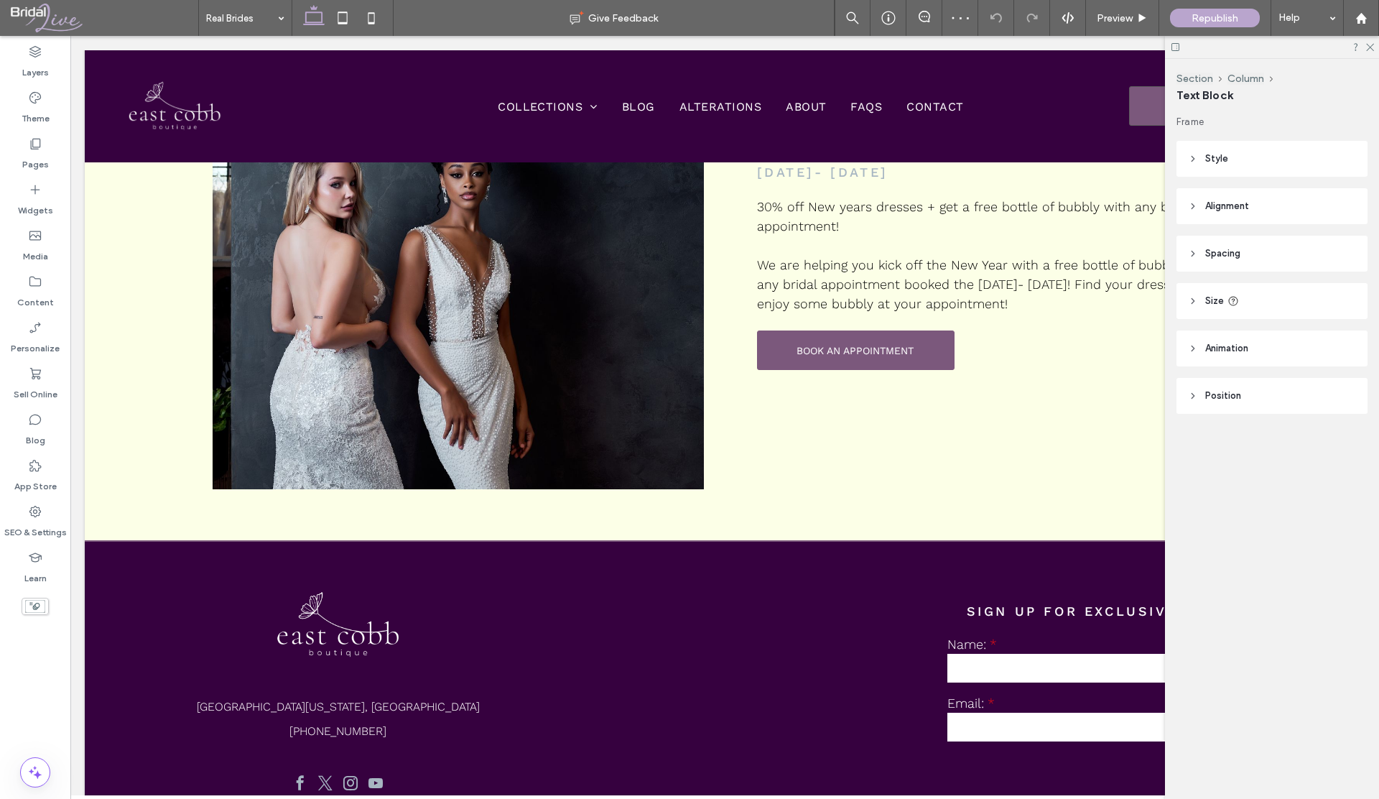
type input "**********"
type input "**"
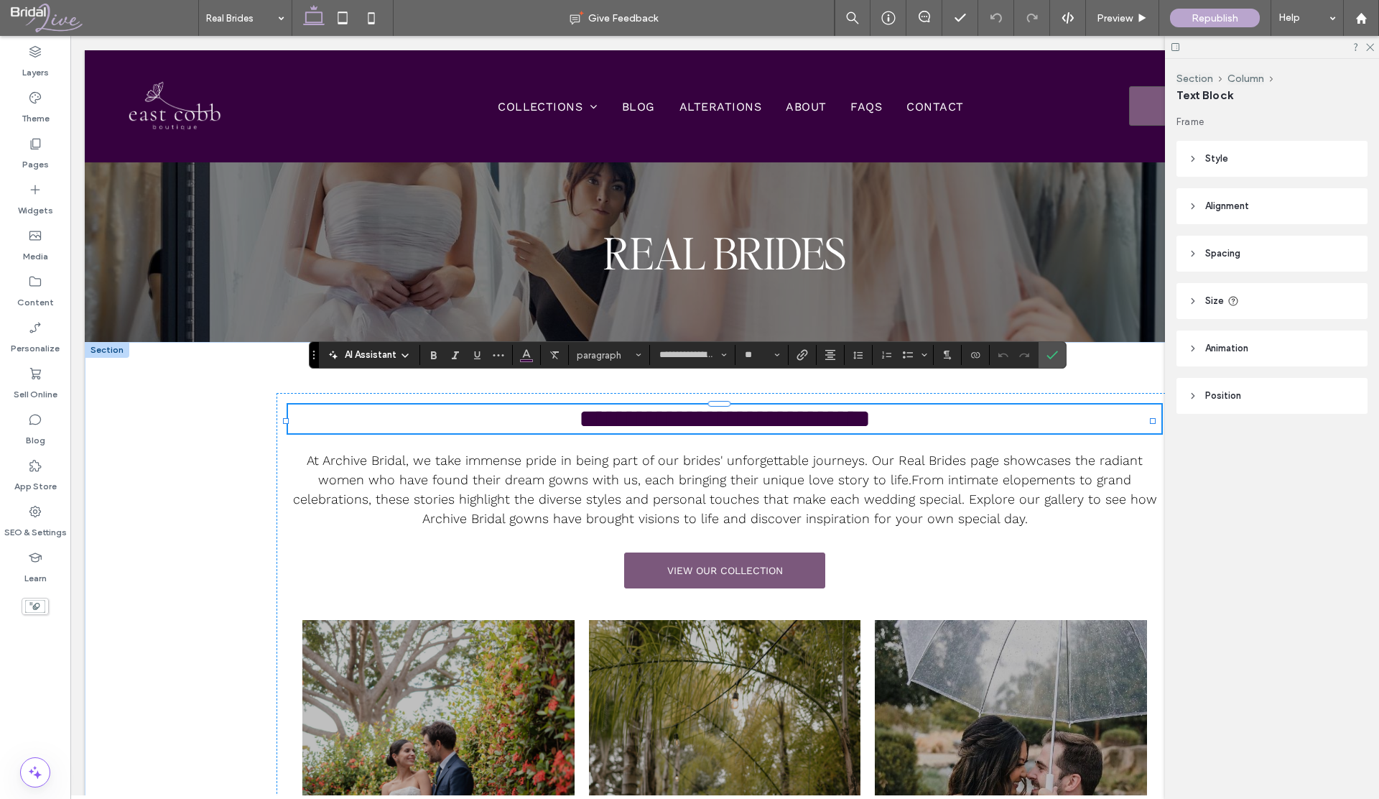
scroll to position [24, 0]
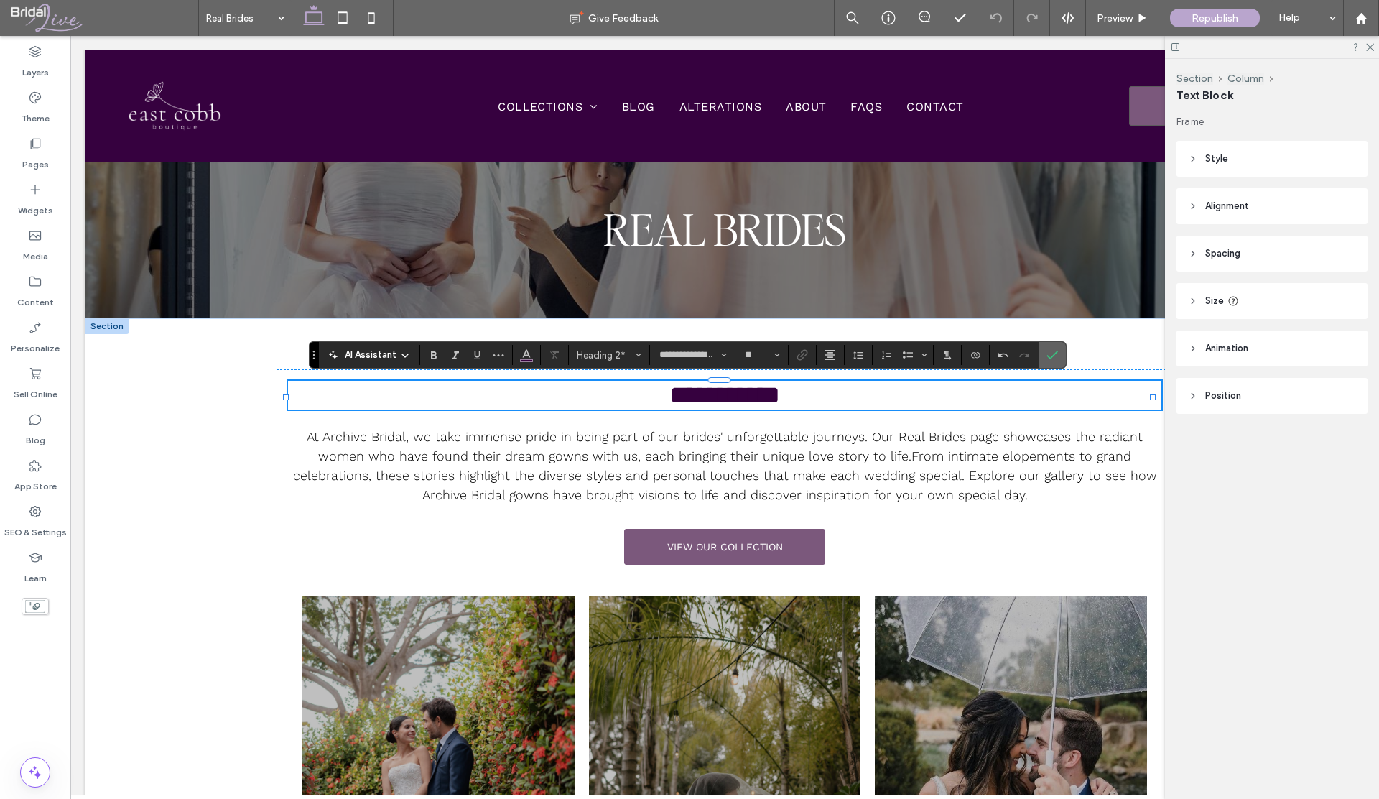
drag, startPoint x: 1060, startPoint y: 352, endPoint x: 988, endPoint y: 317, distance: 80.0
click at [1060, 352] on label "Confirm" at bounding box center [1052, 355] width 22 height 26
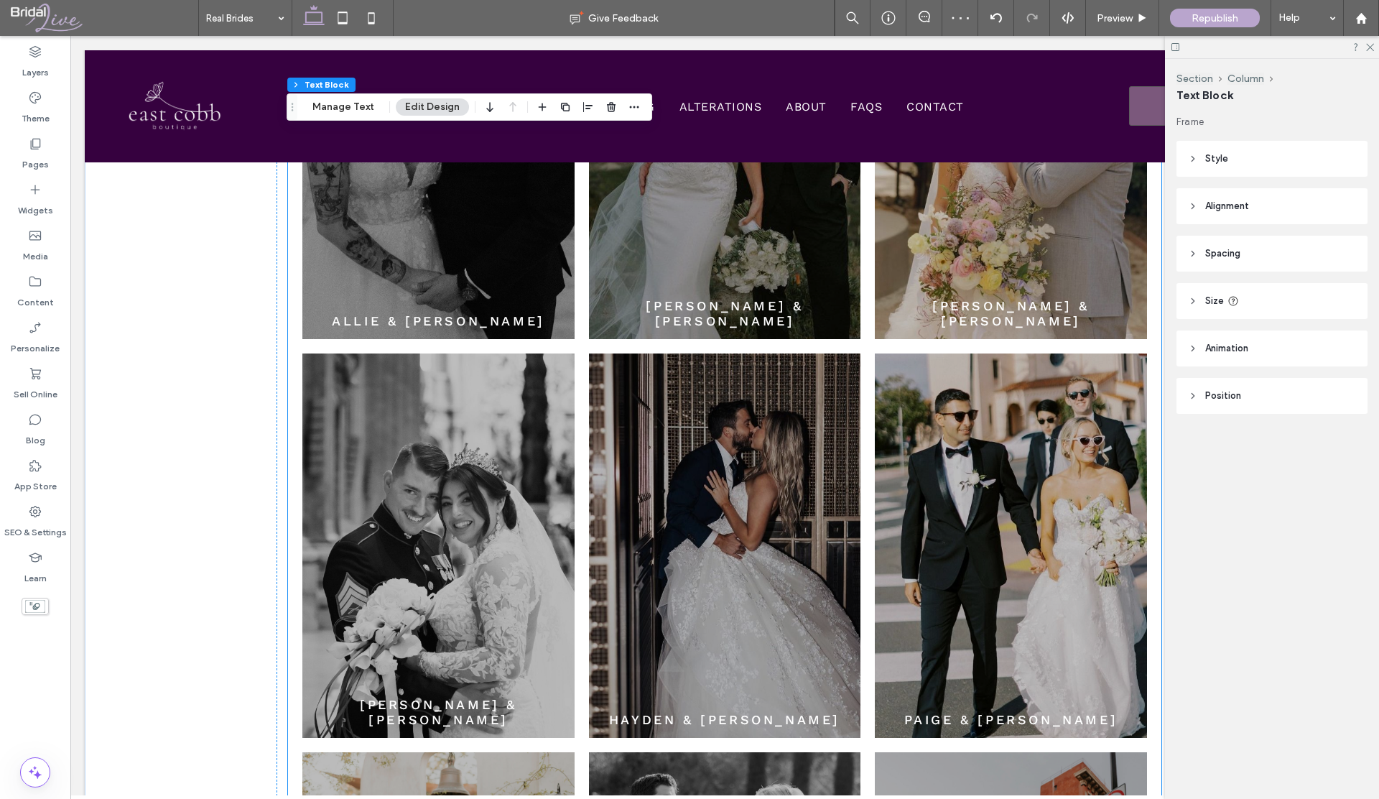
scroll to position [1909, 0]
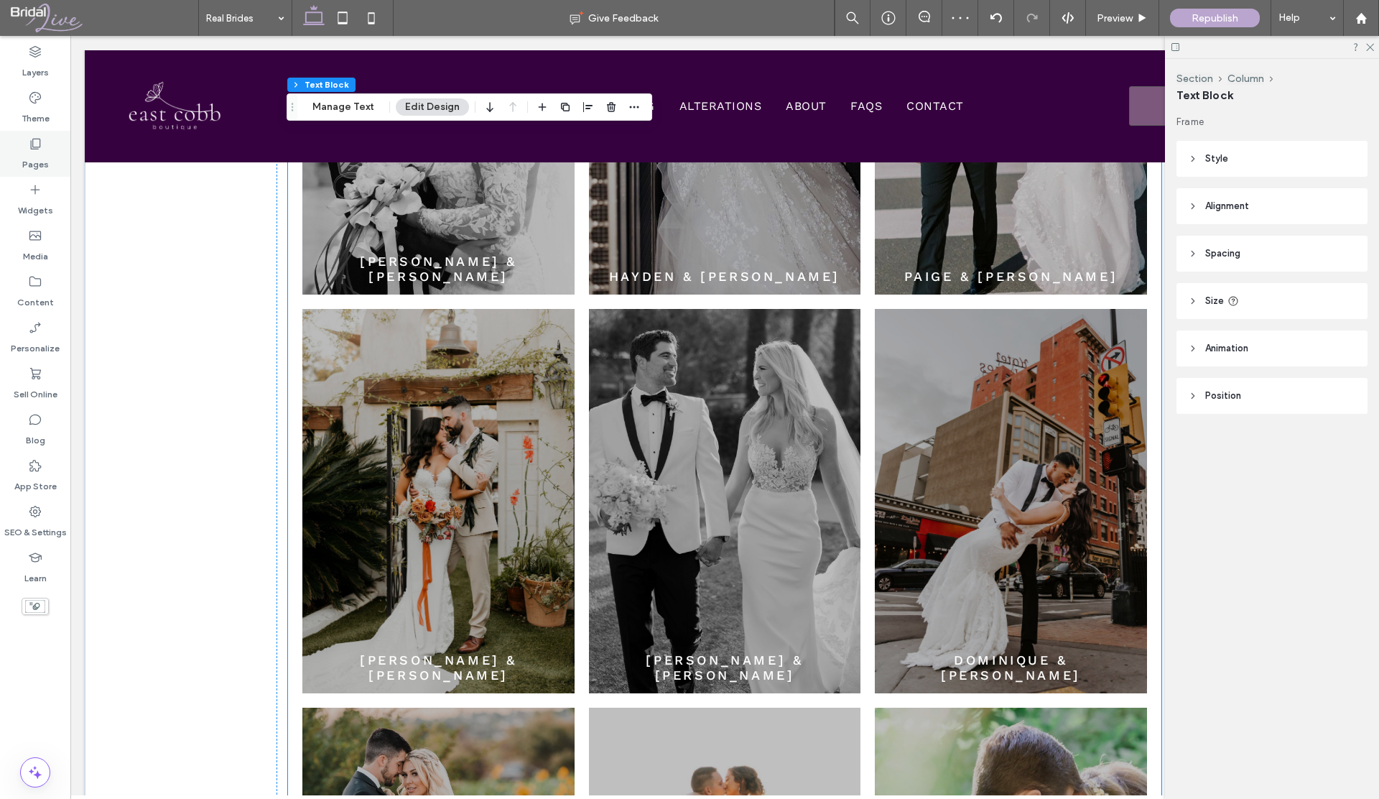
click at [33, 162] on label "Pages" at bounding box center [35, 161] width 27 height 20
click at [29, 161] on label "Pages" at bounding box center [35, 161] width 27 height 20
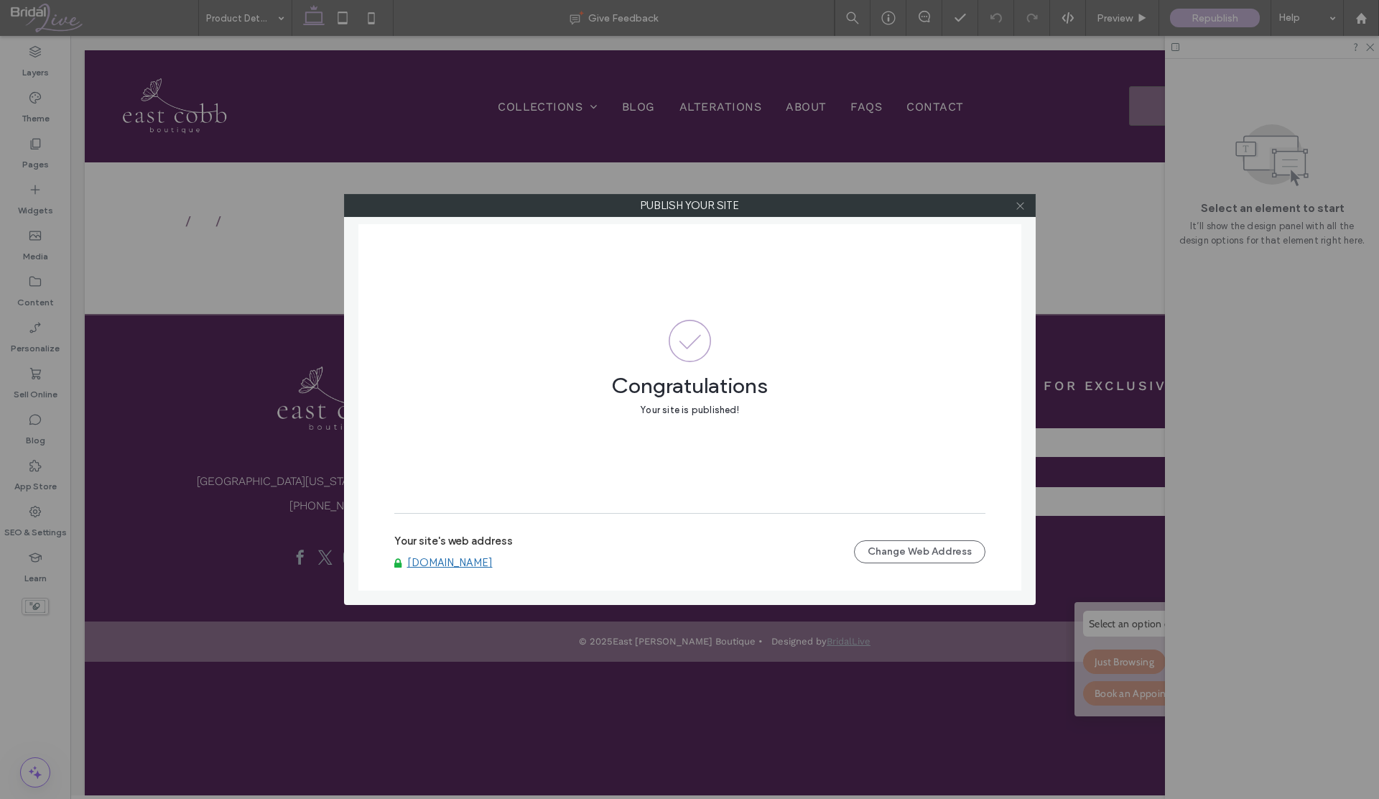
click at [1023, 209] on icon at bounding box center [1020, 205] width 11 height 11
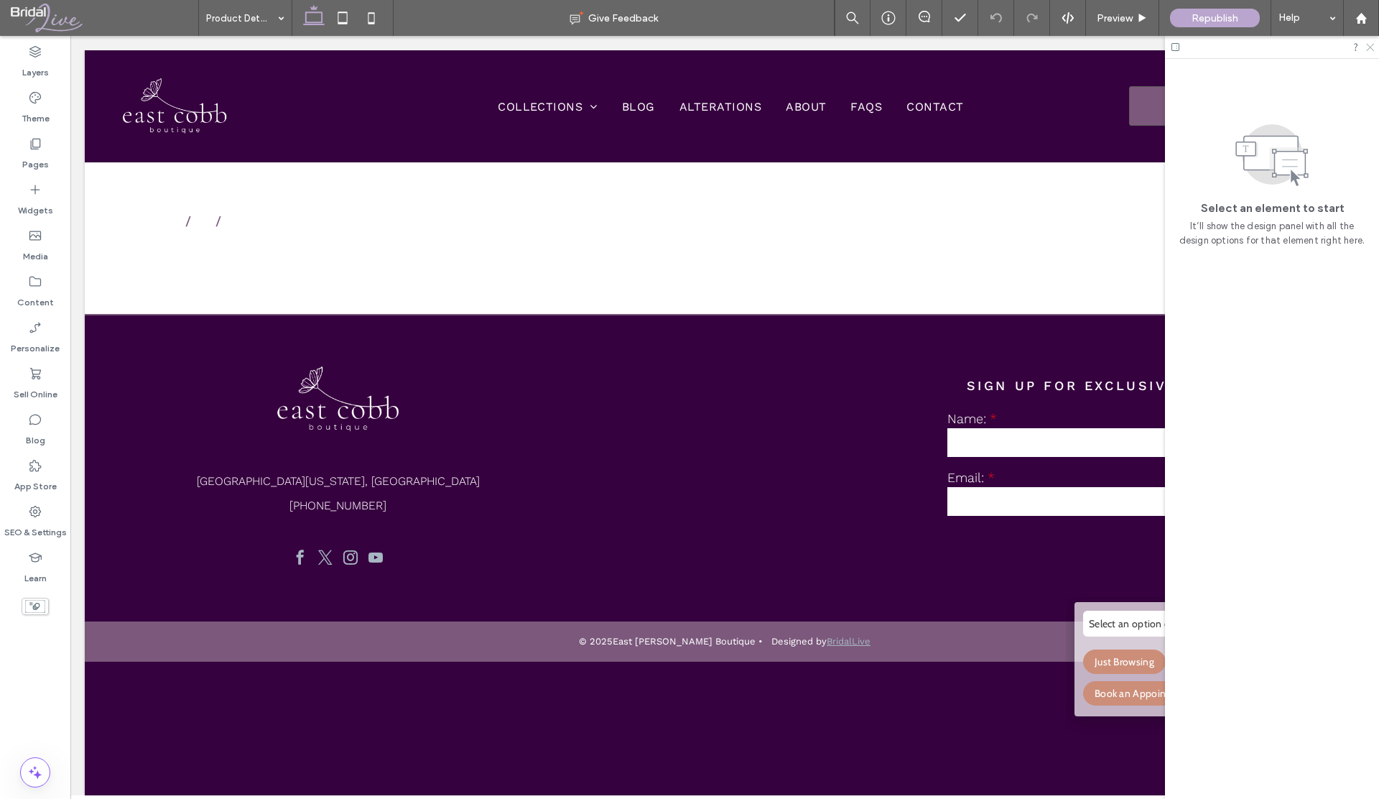
click at [1370, 46] on icon at bounding box center [1368, 46] width 9 height 9
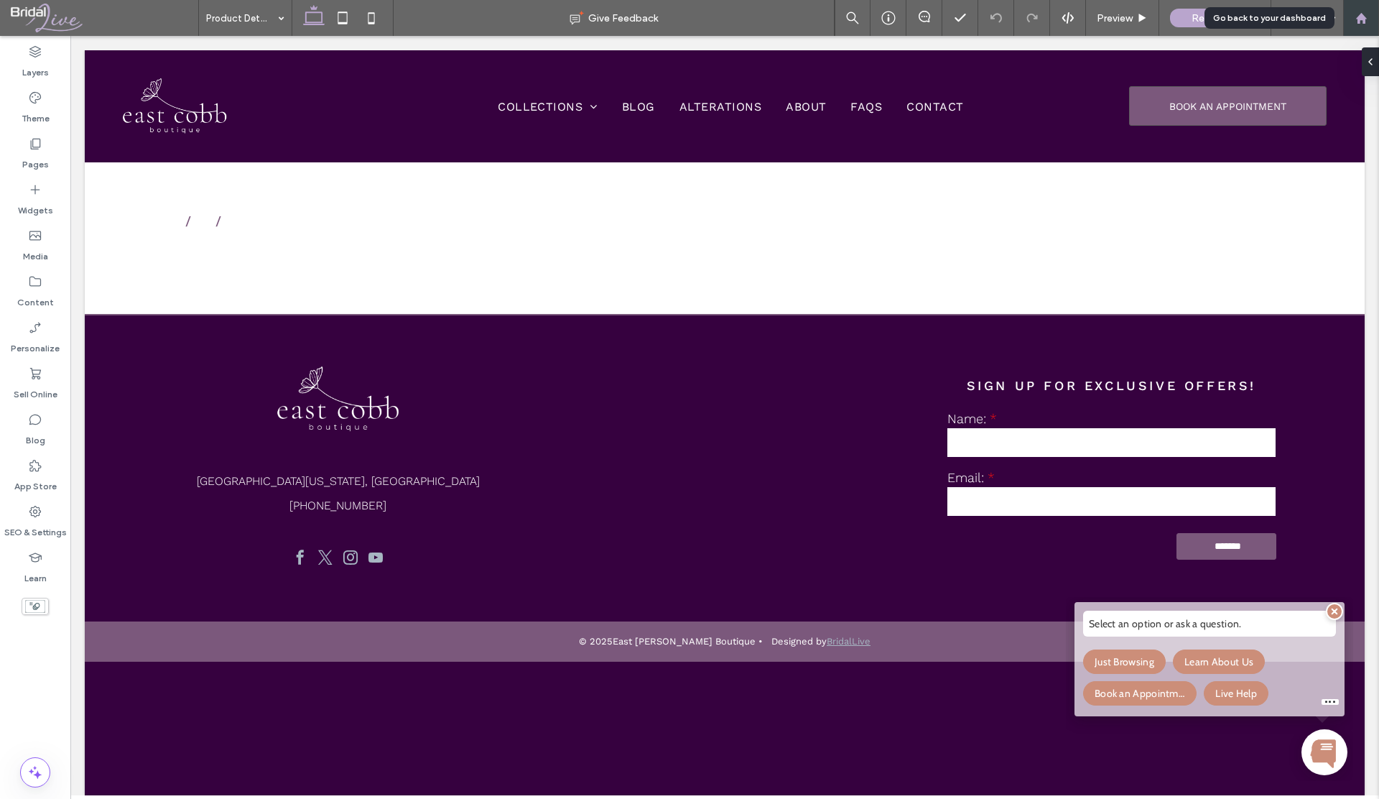
click at [1357, 14] on icon at bounding box center [1361, 18] width 12 height 12
